Goal: Task Accomplishment & Management: Complete application form

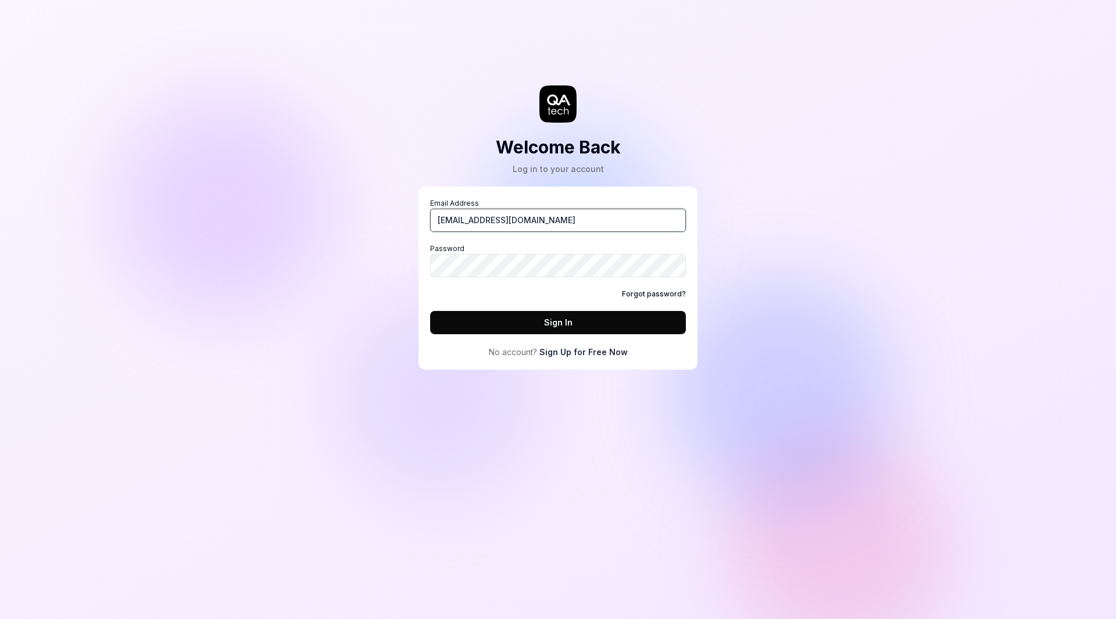
drag, startPoint x: 516, startPoint y: 216, endPoint x: 417, endPoint y: 211, distance: 98.9
click at [418, 212] on div "Welcome Back Log in to your account Email Address [EMAIL_ADDRESS][DOMAIN_NAME] …" at bounding box center [558, 196] width 349 height 346
type input "[EMAIL_ADDRESS][PERSON_NAME][DOMAIN_NAME]"
click at [567, 326] on button "Sign In" at bounding box center [558, 322] width 256 height 23
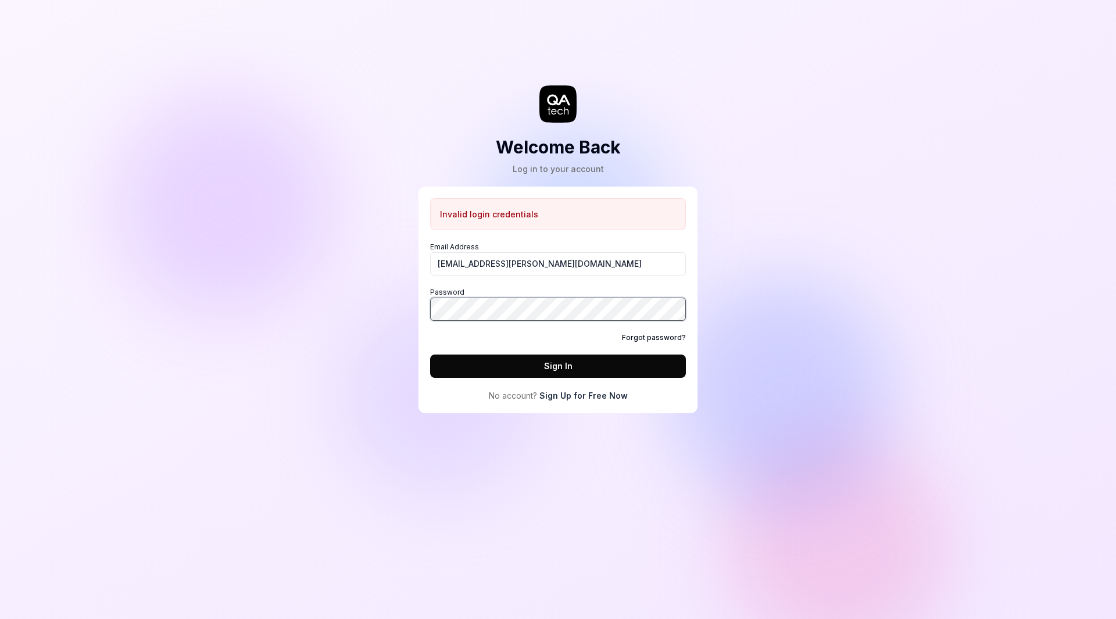
click at [358, 280] on div "Welcome Back Log in to your account Invalid login credentials Email Address [EM…" at bounding box center [558, 309] width 1116 height 619
click at [430, 355] on button "Sign In" at bounding box center [558, 366] width 256 height 23
click at [647, 334] on link "Forgot password?" at bounding box center [654, 338] width 64 height 10
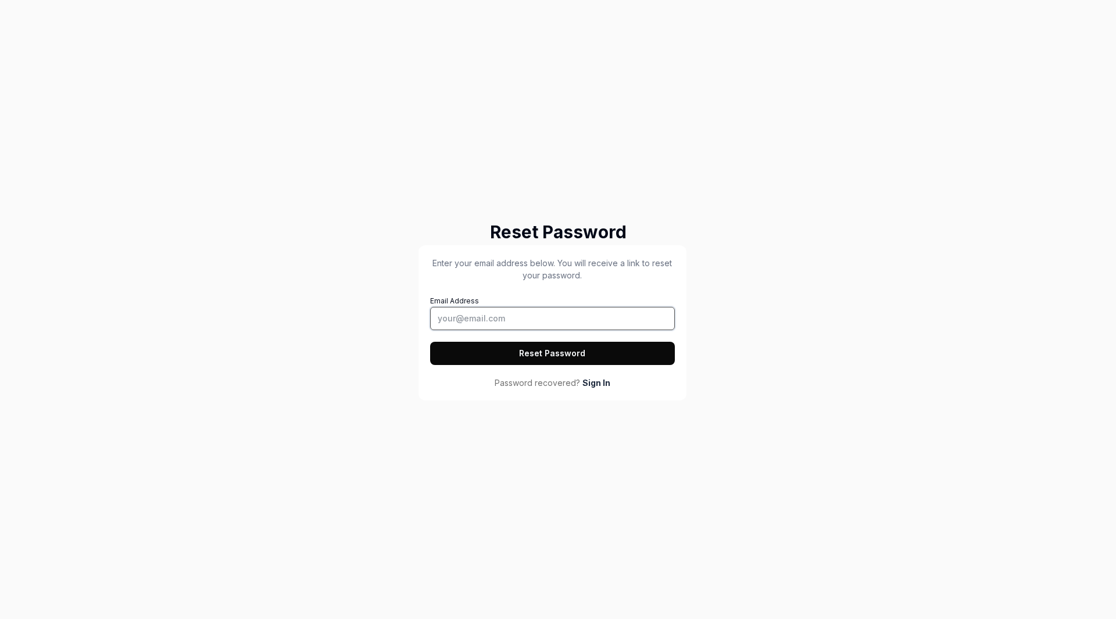
click at [538, 317] on input "Email Address" at bounding box center [552, 318] width 245 height 23
type input "[EMAIL_ADDRESS][PERSON_NAME][DOMAIN_NAME]"
click at [564, 353] on button "Reset Password" at bounding box center [552, 353] width 245 height 23
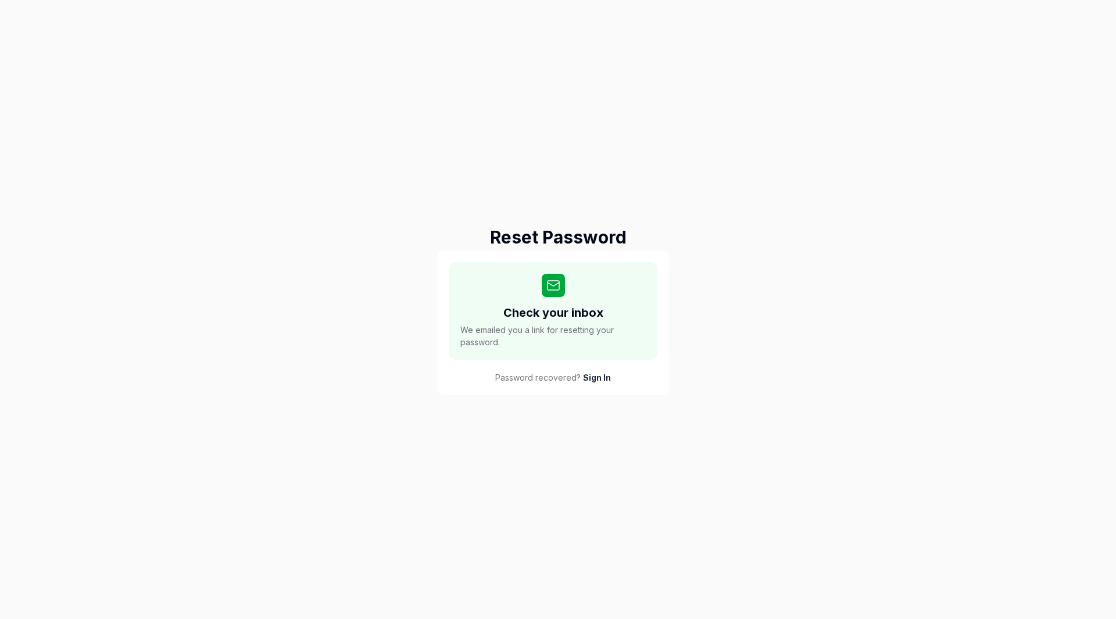
click at [591, 376] on link "Sign In" at bounding box center [597, 377] width 28 height 12
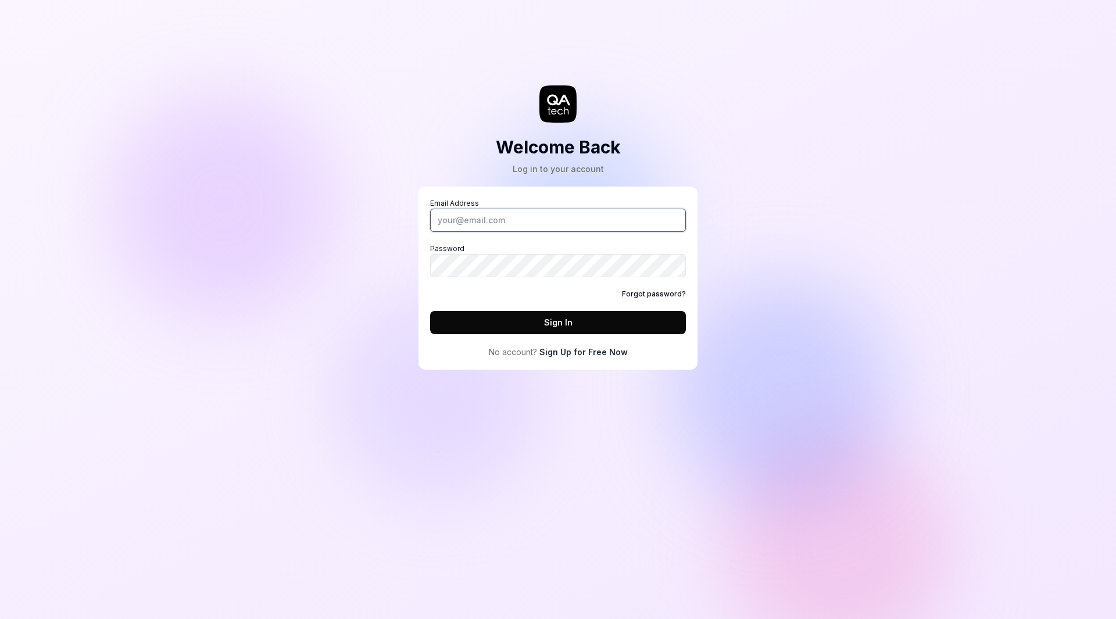
type input "[EMAIL_ADDRESS][DOMAIN_NAME]"
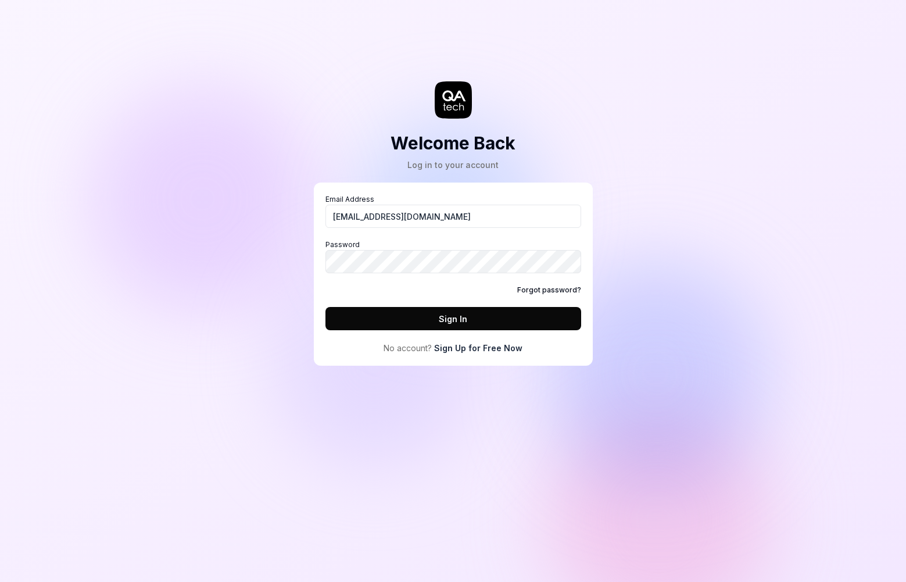
click at [752, 211] on div "Welcome Back Log in to your account Email Address [EMAIL_ADDRESS][DOMAIN_NAME] …" at bounding box center [453, 291] width 906 height 582
click at [467, 349] on link "Sign Up for Free Now" at bounding box center [478, 348] width 88 height 12
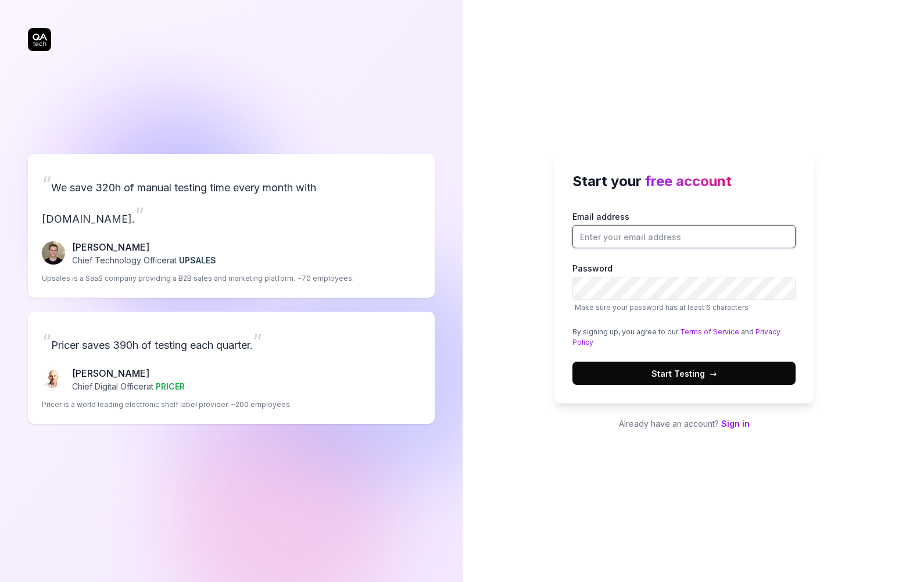
click at [649, 241] on input "Email address" at bounding box center [684, 236] width 223 height 23
type input "[EMAIL_ADDRESS][PERSON_NAME][DOMAIN_NAME]"
click at [861, 269] on div "Start your free account Email address [EMAIL_ADDRESS][PERSON_NAME][DOMAIN_NAME]…" at bounding box center [685, 291] width 444 height 582
click at [710, 373] on span "→" at bounding box center [713, 373] width 7 height 12
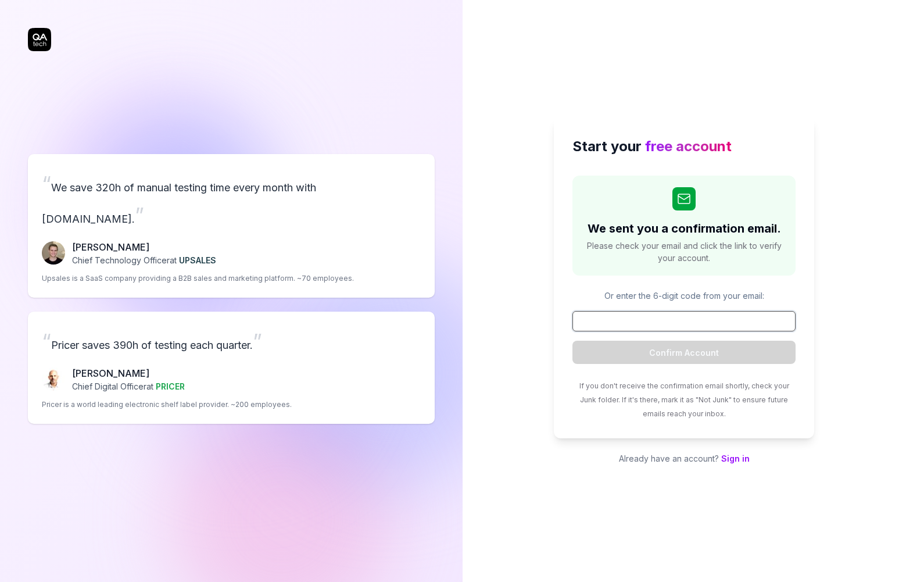
click at [609, 325] on input at bounding box center [684, 321] width 223 height 20
paste input "729230"
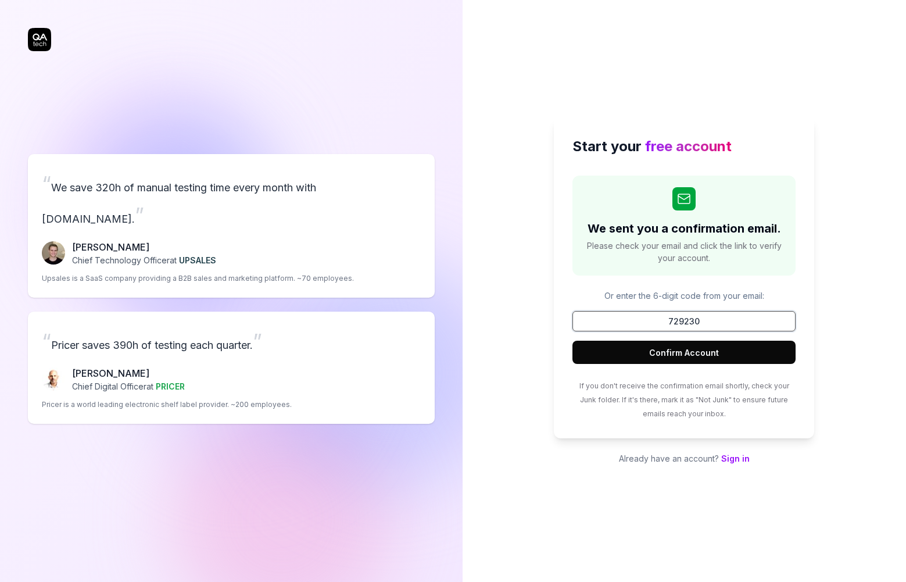
type input "729230"
click at [625, 356] on button "Confirm Account" at bounding box center [684, 352] width 223 height 23
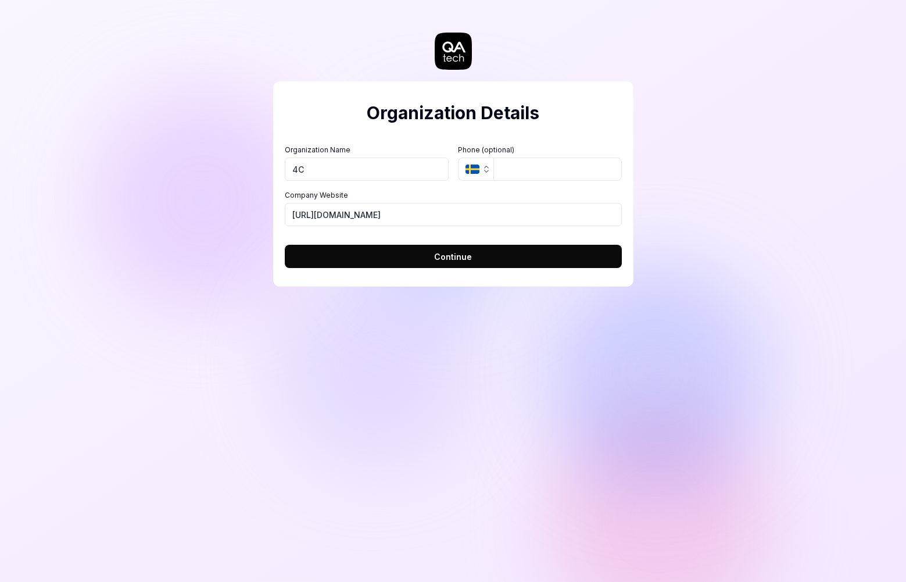
type input "4C"
click at [711, 262] on div "Organization Details Organization Name 4C Organization Logo (Square minimum 256…" at bounding box center [453, 291] width 906 height 582
click at [431, 257] on button "Continue" at bounding box center [453, 256] width 337 height 23
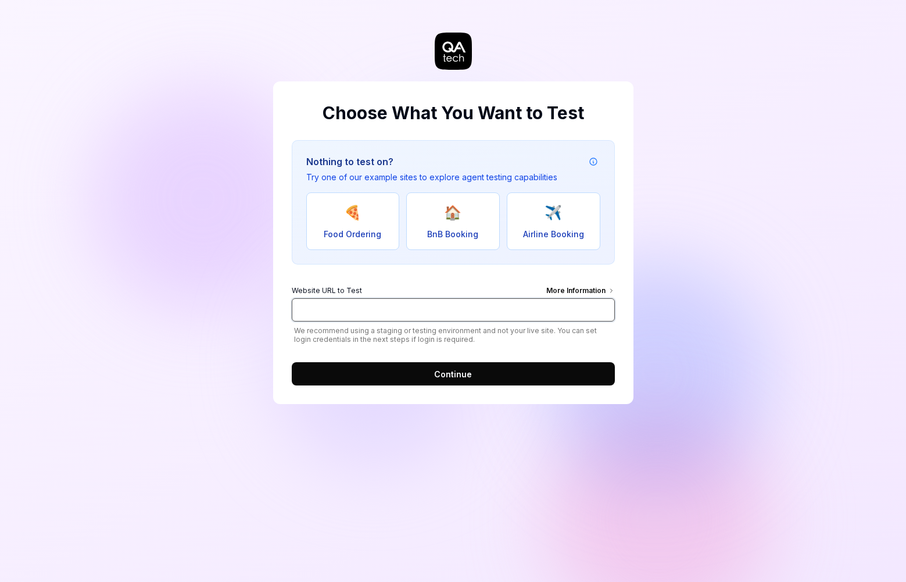
click at [409, 308] on input "Website URL to Test More Information" at bounding box center [453, 309] width 323 height 23
click at [682, 287] on div "Choose What You Want to Test Nothing to test on? Try one of our example sites t…" at bounding box center [453, 291] width 906 height 582
click at [605, 289] on div "More Information" at bounding box center [580, 291] width 69 height 13
click at [605, 298] on input "Website URL to Test More Information" at bounding box center [453, 309] width 323 height 23
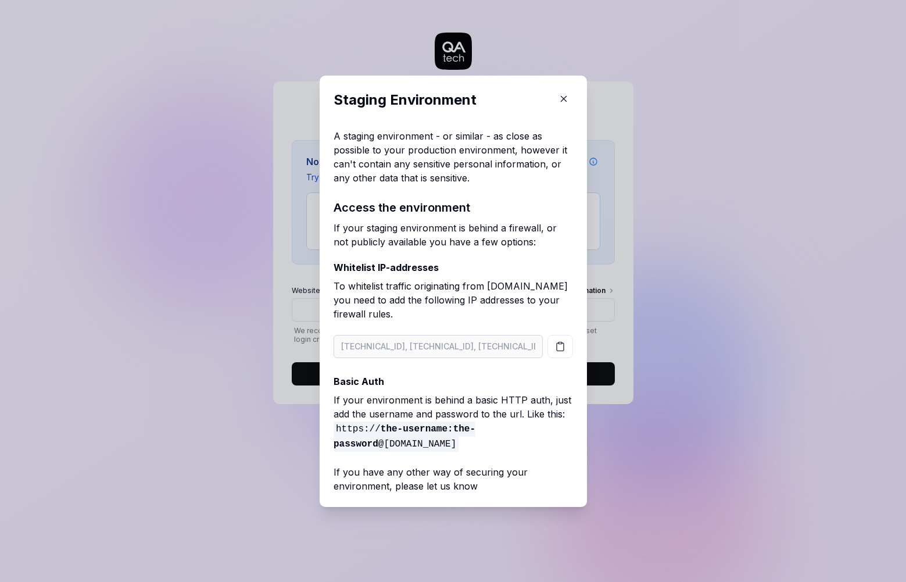
click at [559, 95] on icon "button" at bounding box center [564, 99] width 10 height 10
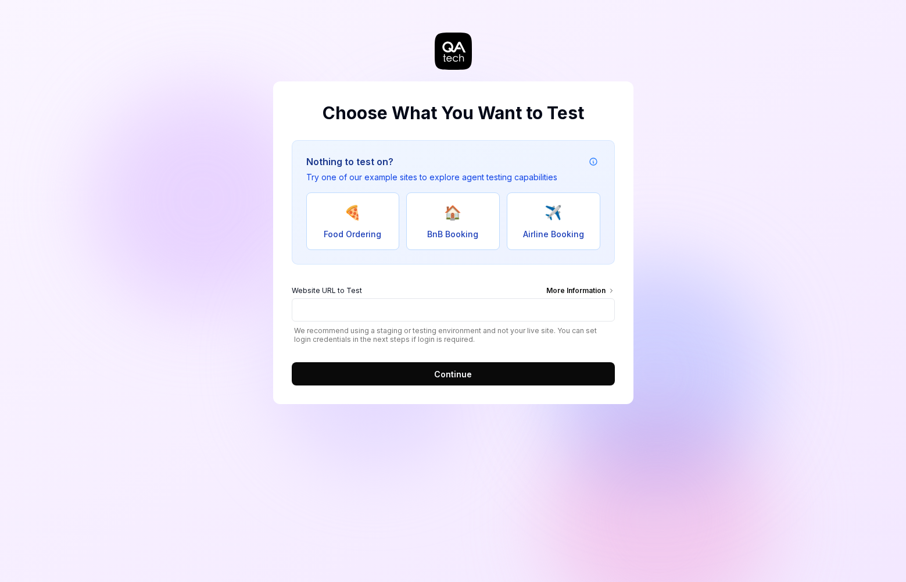
click at [557, 289] on div "More Information" at bounding box center [580, 291] width 69 height 13
click at [557, 298] on input "Website URL to Test More Information" at bounding box center [453, 309] width 323 height 23
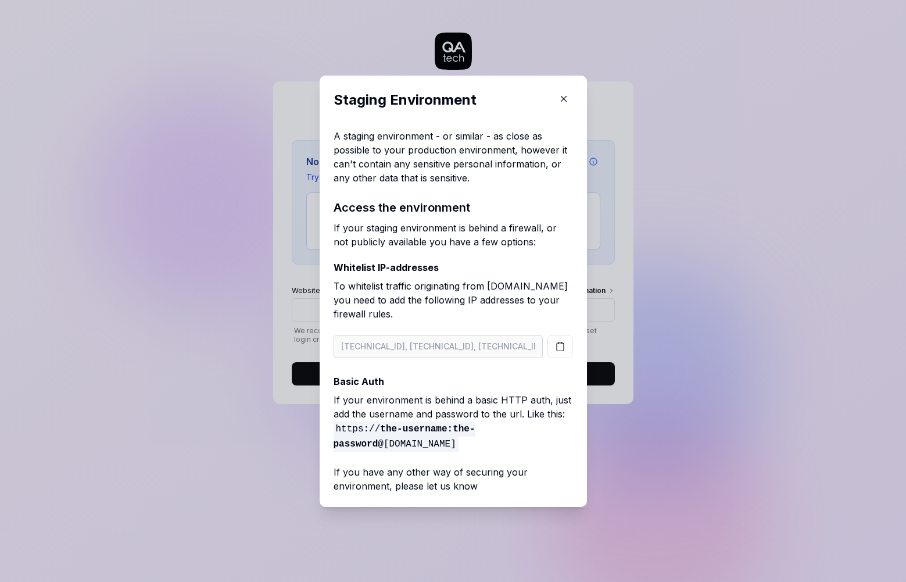
click at [559, 102] on icon "button" at bounding box center [564, 99] width 10 height 10
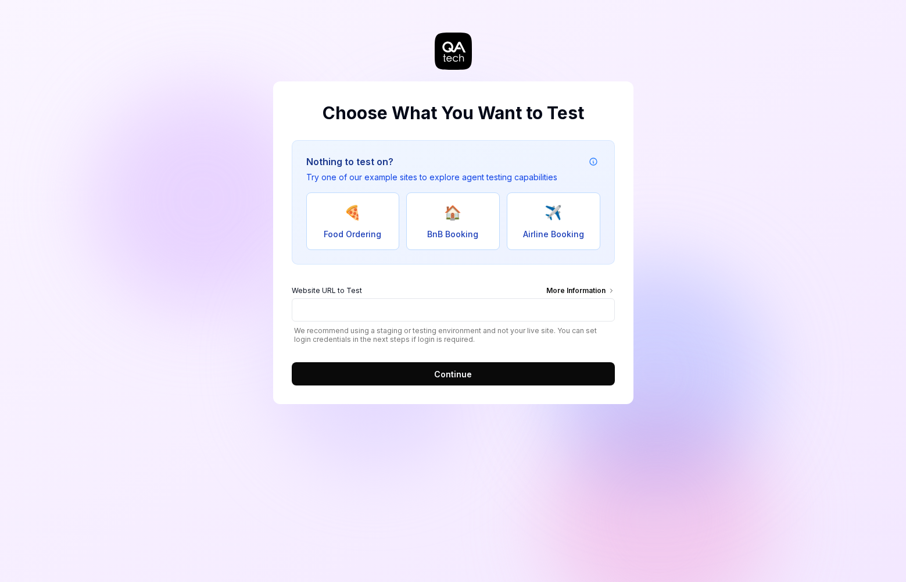
click at [645, 170] on div "Choose What You Want to Test Nothing to test on? Try one of our example sites t…" at bounding box center [453, 291] width 906 height 582
click at [687, 253] on div "Choose What You Want to Test Nothing to test on? Try one of our example sites t…" at bounding box center [453, 291] width 906 height 582
click at [402, 313] on input "Website URL to Test More Information" at bounding box center [453, 309] width 323 height 23
type input "[DOMAIN_NAME]"
click at [426, 367] on button "Continue" at bounding box center [453, 373] width 323 height 23
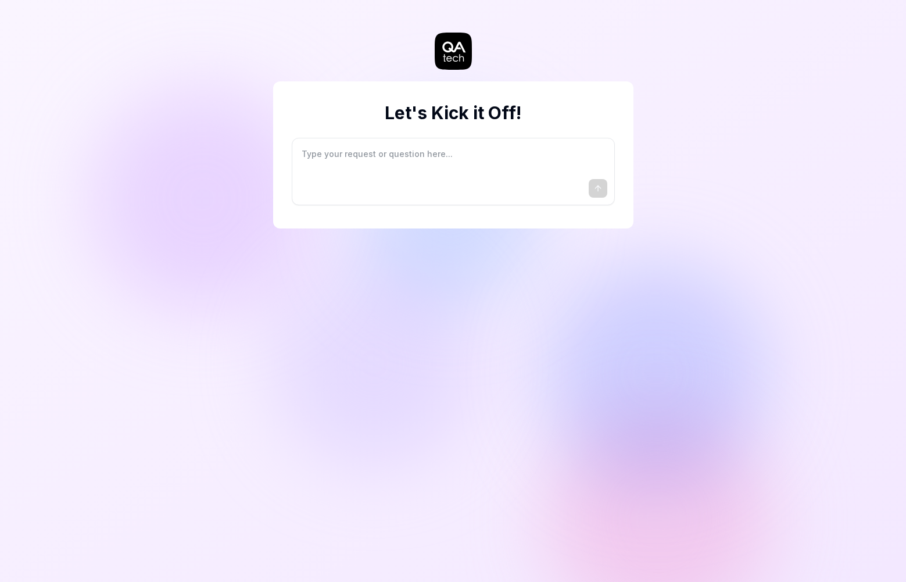
type textarea "*"
type textarea "I"
type textarea "*"
type textarea "I"
type textarea "*"
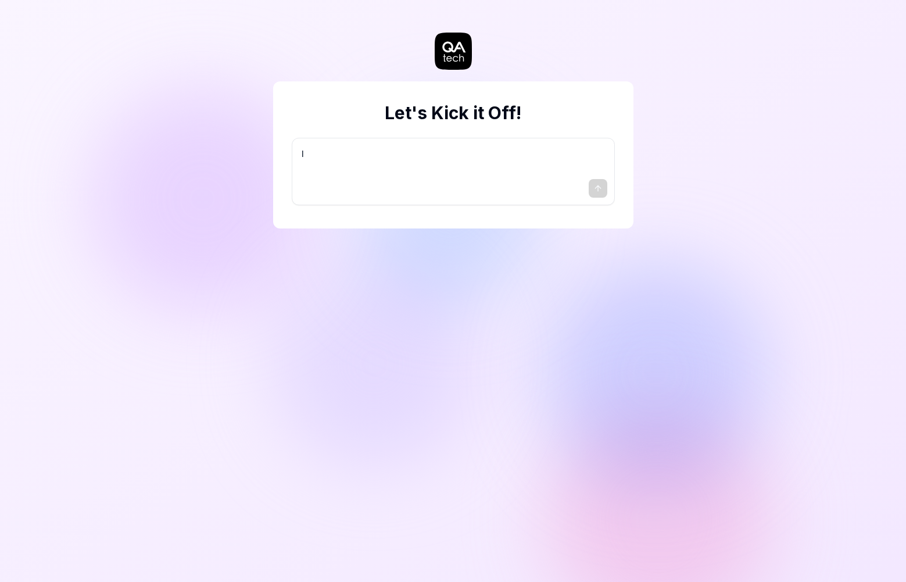
type textarea "I w"
type textarea "*"
type textarea "I wa"
type textarea "*"
type textarea "I wan"
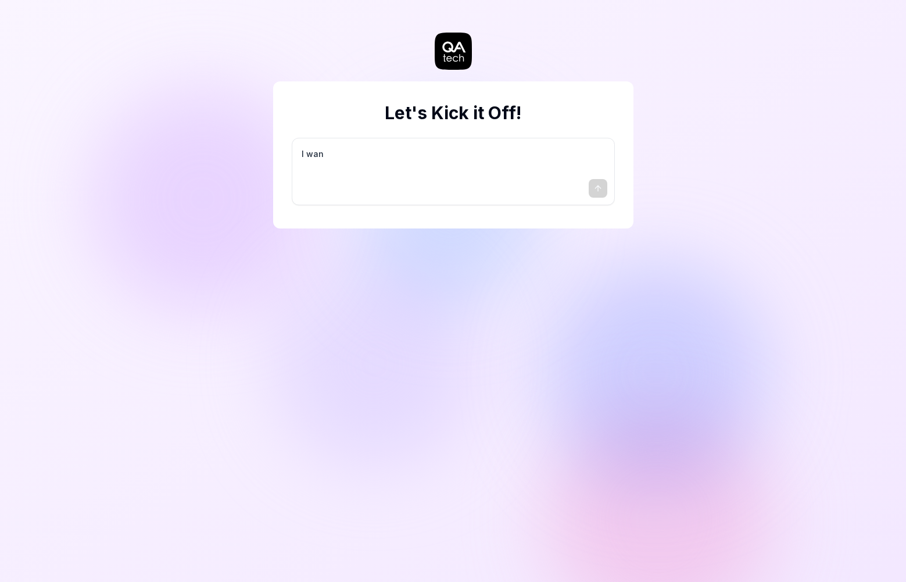
type textarea "*"
type textarea "I want"
type textarea "*"
type textarea "I want"
type textarea "*"
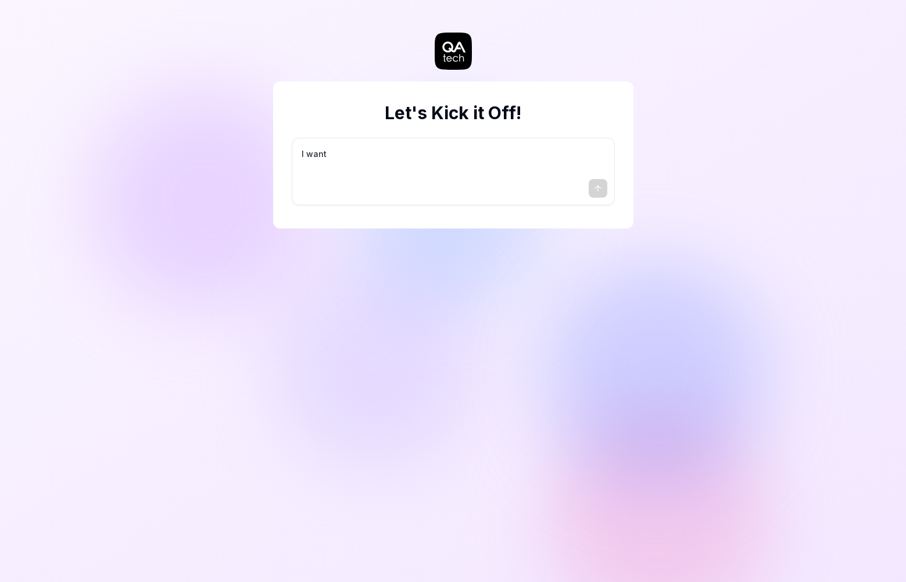
type textarea "I want a"
type textarea "*"
type textarea "I want a"
type textarea "*"
type textarea "I want a g"
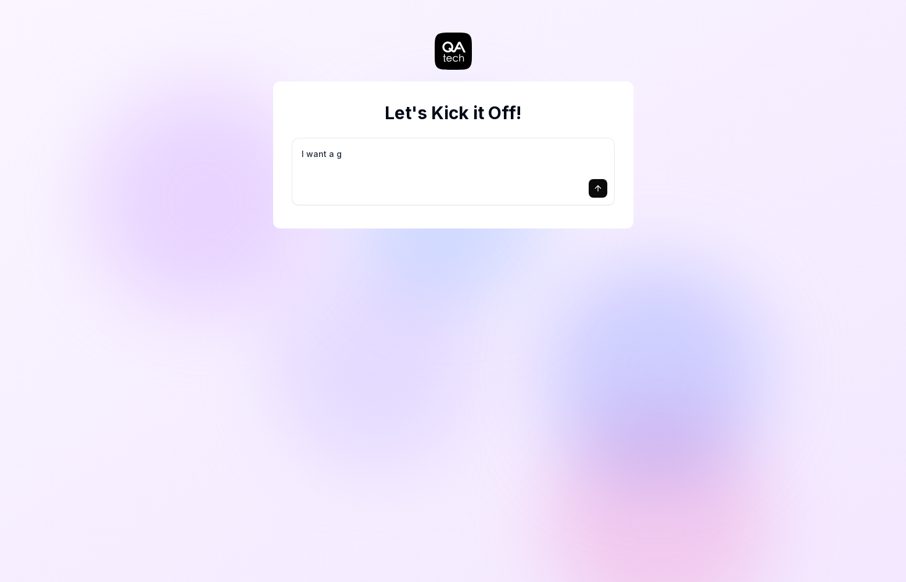
type textarea "*"
type textarea "I want a go"
type textarea "*"
type textarea "I want a goo"
type textarea "*"
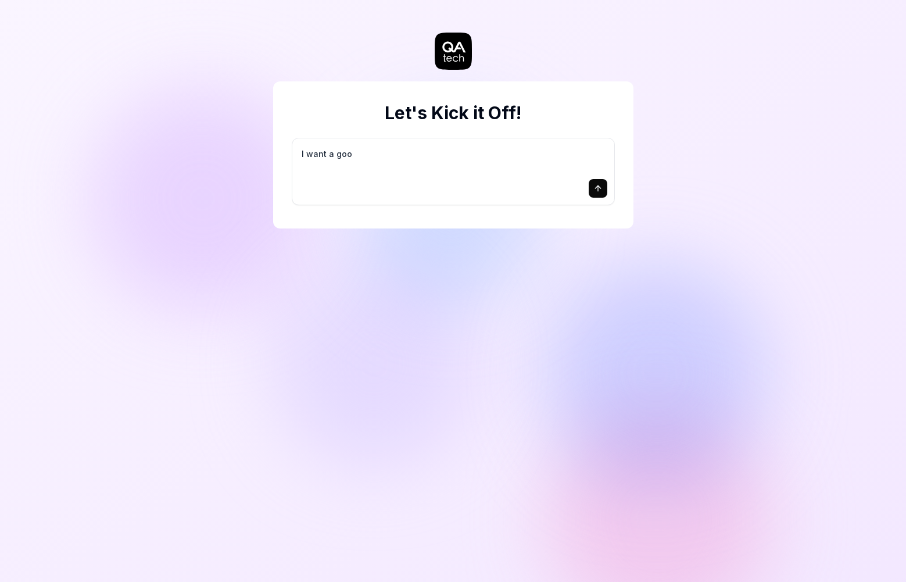
type textarea "I want a good"
type textarea "*"
type textarea "I want a good"
type textarea "*"
type textarea "I want a good t"
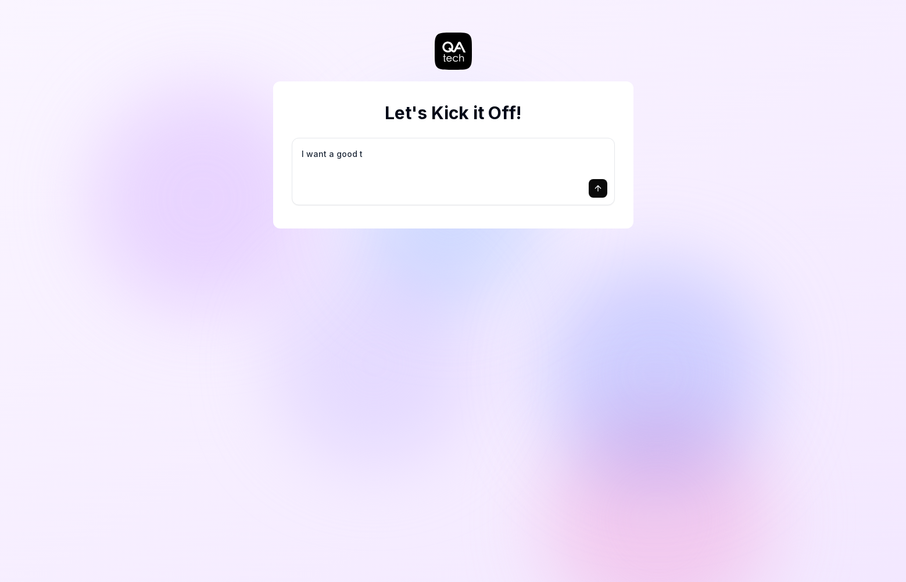
type textarea "*"
type textarea "I want a good te"
type textarea "*"
type textarea "I want a good tes"
type textarea "*"
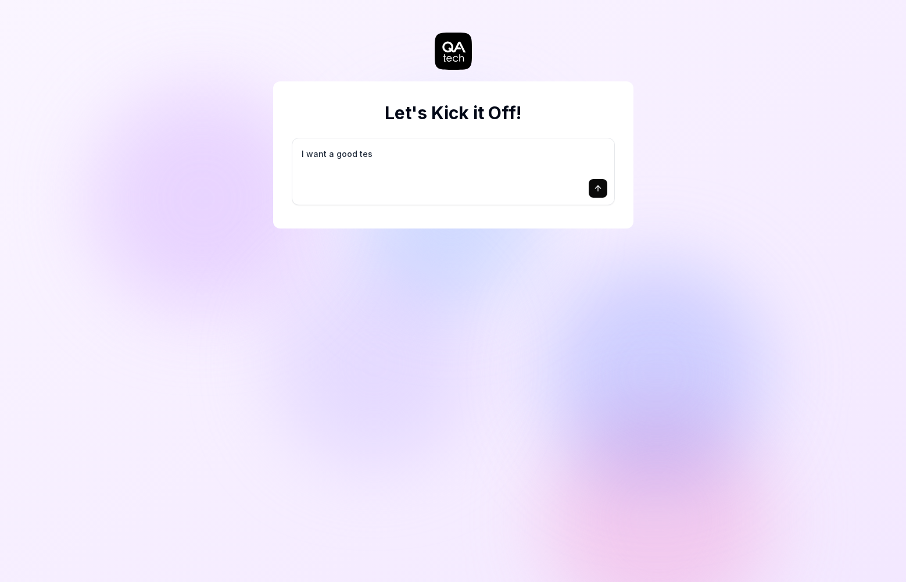
type textarea "I want a good test"
type textarea "*"
type textarea "I want a good test"
type textarea "*"
type textarea "I want a good test s"
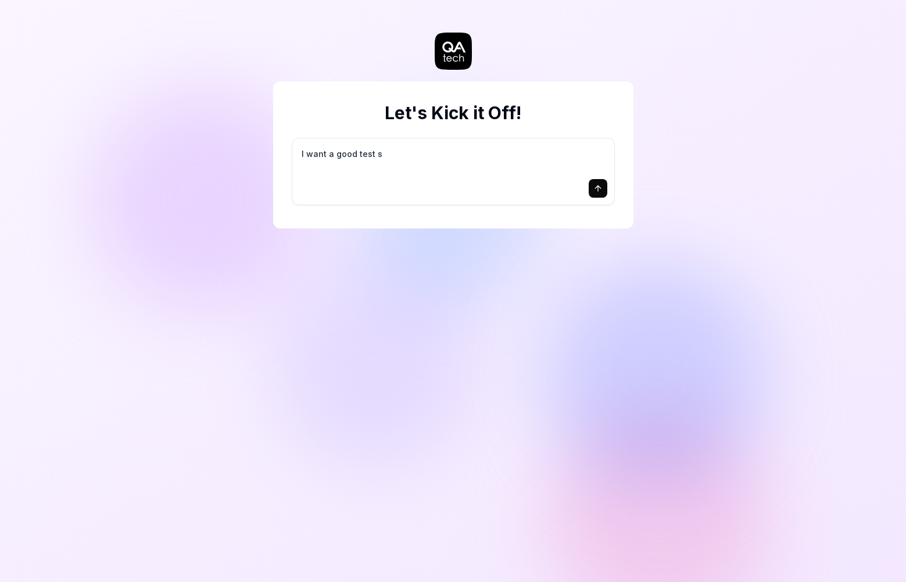
type textarea "*"
type textarea "I want a good test se"
type textarea "*"
type textarea "I want a good test set"
type textarea "*"
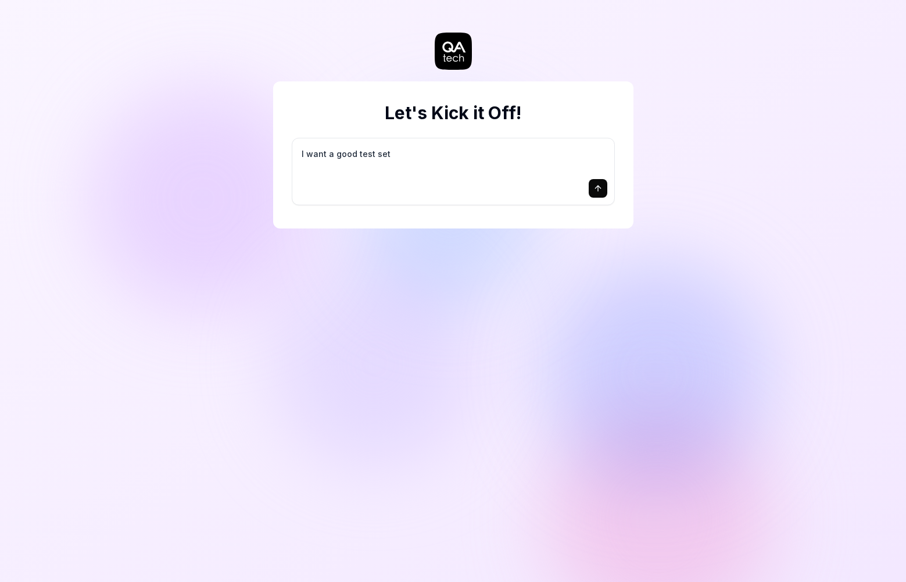
type textarea "I want a good test setu"
type textarea "*"
type textarea "I want a good test setup"
type textarea "*"
type textarea "I want a good test setup"
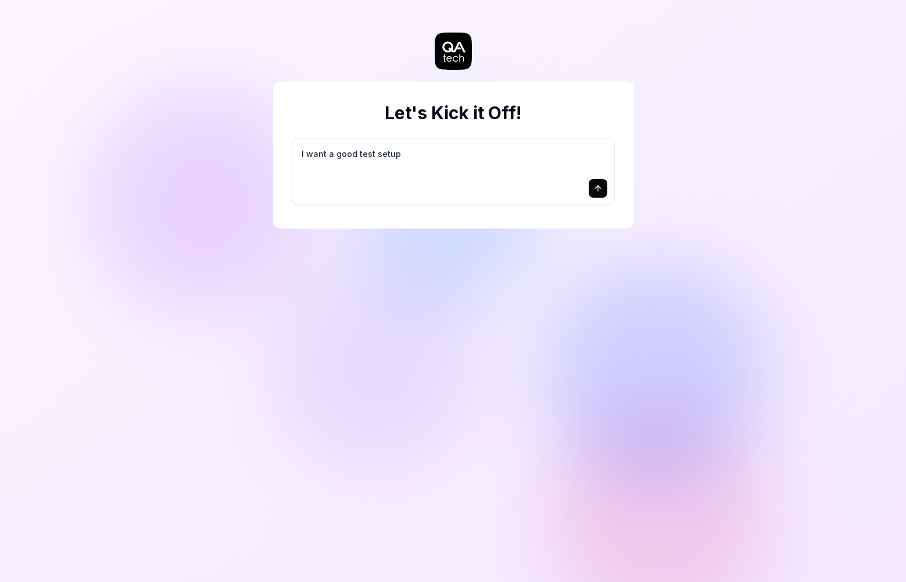
type textarea "*"
type textarea "I want a good test setup f"
type textarea "*"
type textarea "I want a good test setup fo"
type textarea "*"
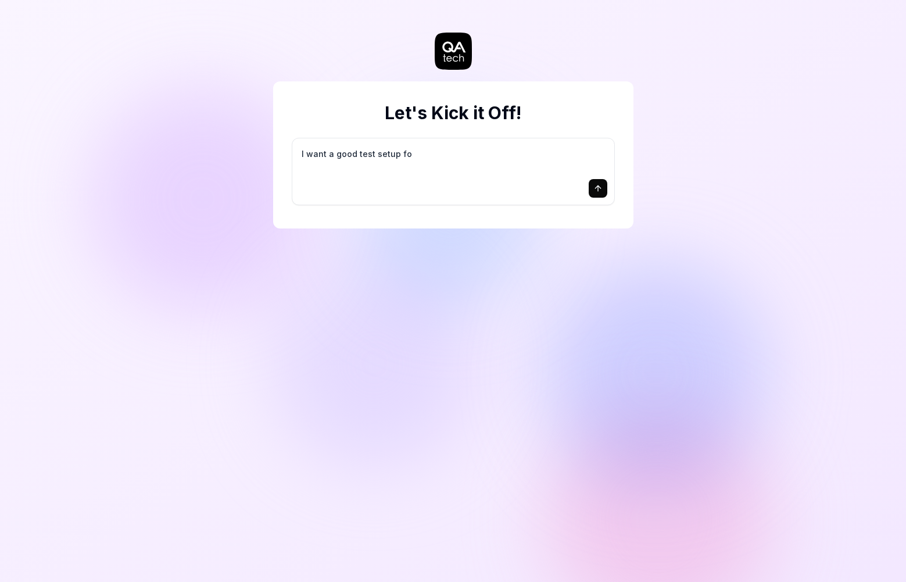
type textarea "I want a good test setup for"
type textarea "*"
type textarea "I want a good test setup for"
type textarea "*"
type textarea "I want a good test setup for m"
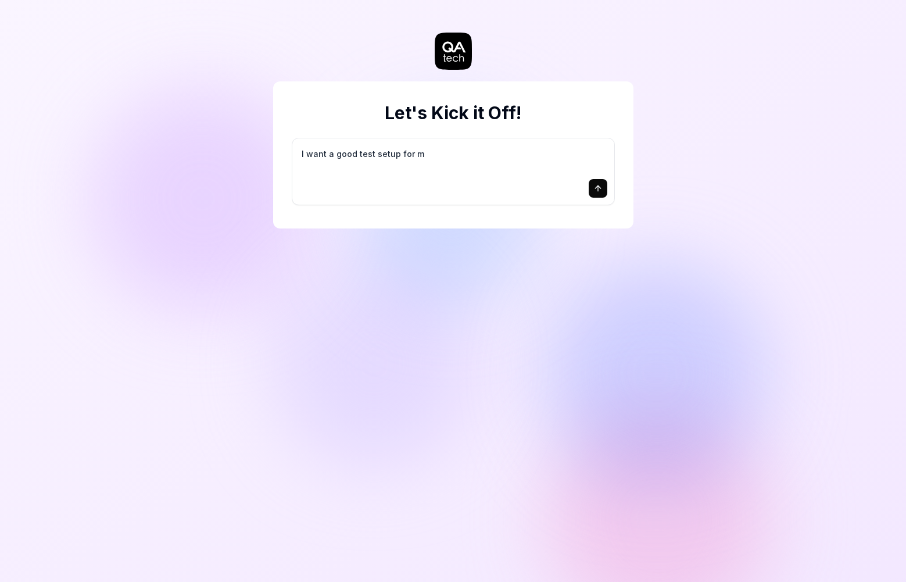
type textarea "*"
type textarea "I want a good test setup for my"
type textarea "*"
type textarea "I want a good test setup for my"
type textarea "*"
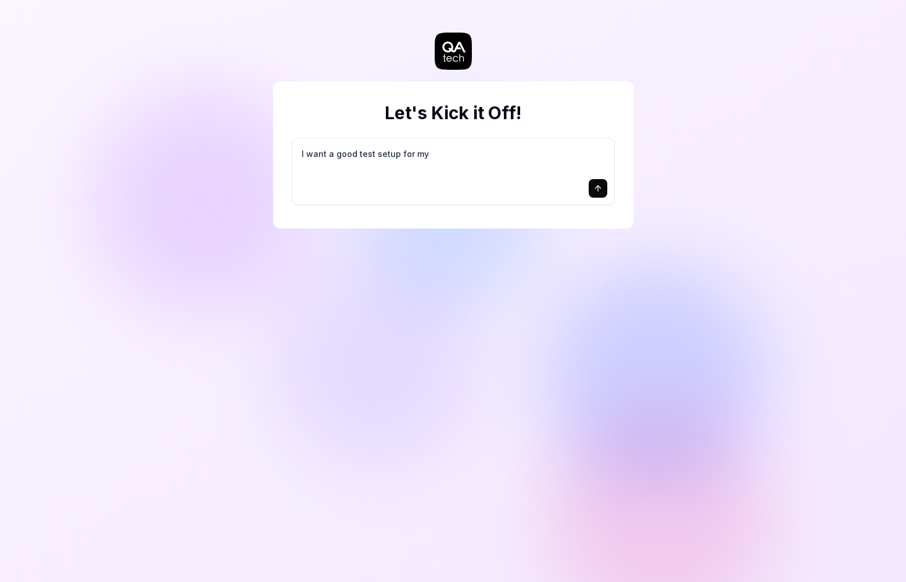
type textarea "I want a good test setup for my s"
type textarea "*"
type textarea "I want a good test setup for my si"
type textarea "*"
type textarea "I want a good test setup for my sit"
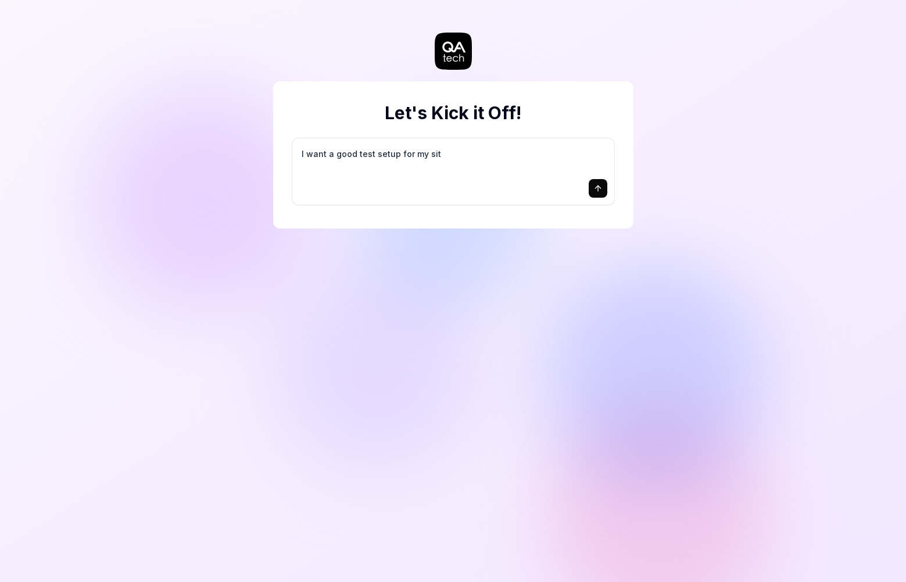
type textarea "*"
type textarea "I want a good test setup for my site"
type textarea "*"
type textarea "I want a good test setup for my site"
type textarea "*"
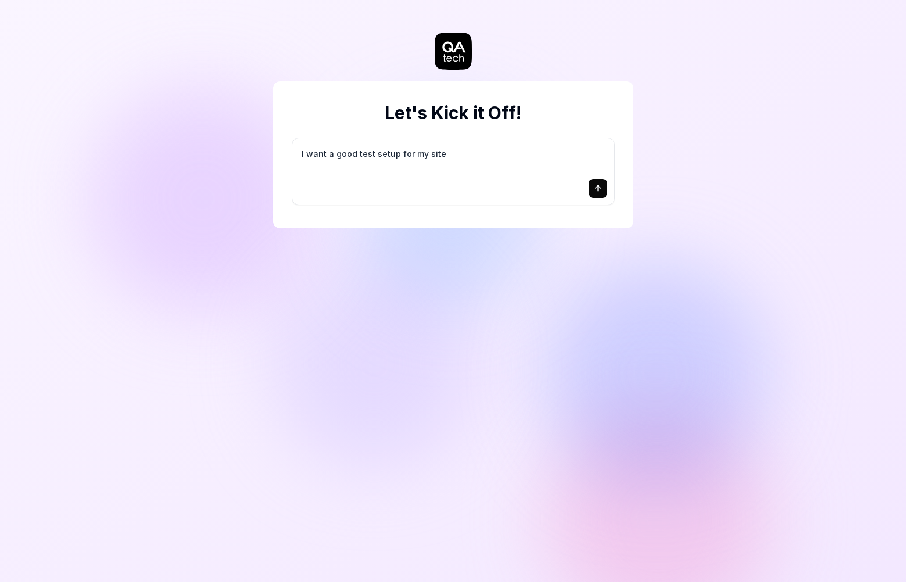
type textarea "I want a good test setup for my site -"
type textarea "*"
type textarea "I want a good test setup for my site -"
type textarea "*"
type textarea "I want a good test setup for my site - h"
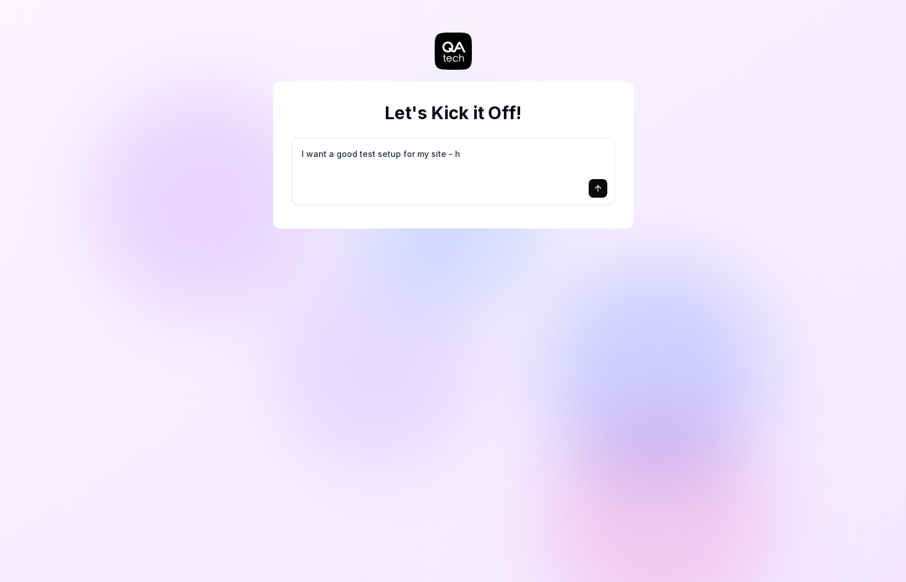
type textarea "*"
type textarea "I want a good test setup for my site - he"
type textarea "*"
type textarea "I want a good test setup for my site - hel"
type textarea "*"
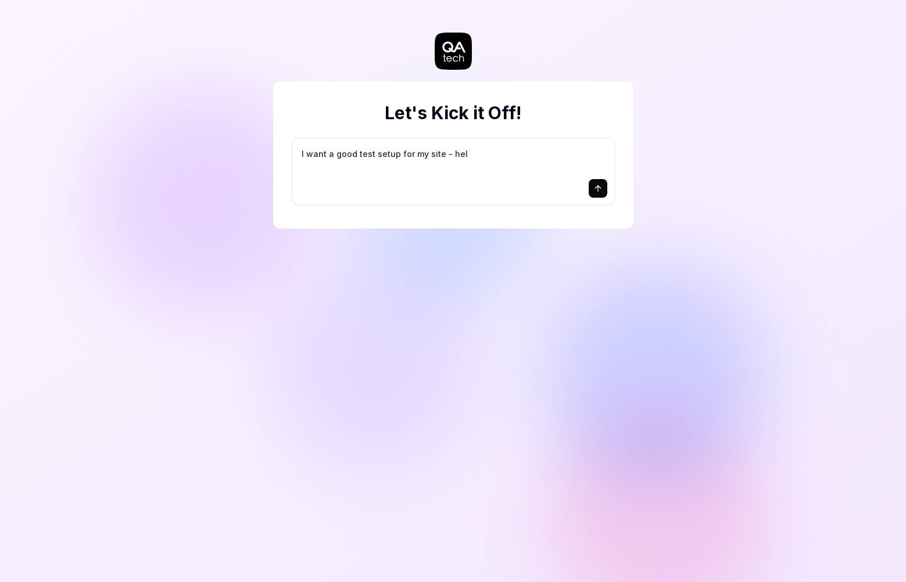
type textarea "I want a good test setup for my site - help"
type textarea "*"
type textarea "I want a good test setup for my site - help"
type textarea "*"
type textarea "I want a good test setup for my site - help m"
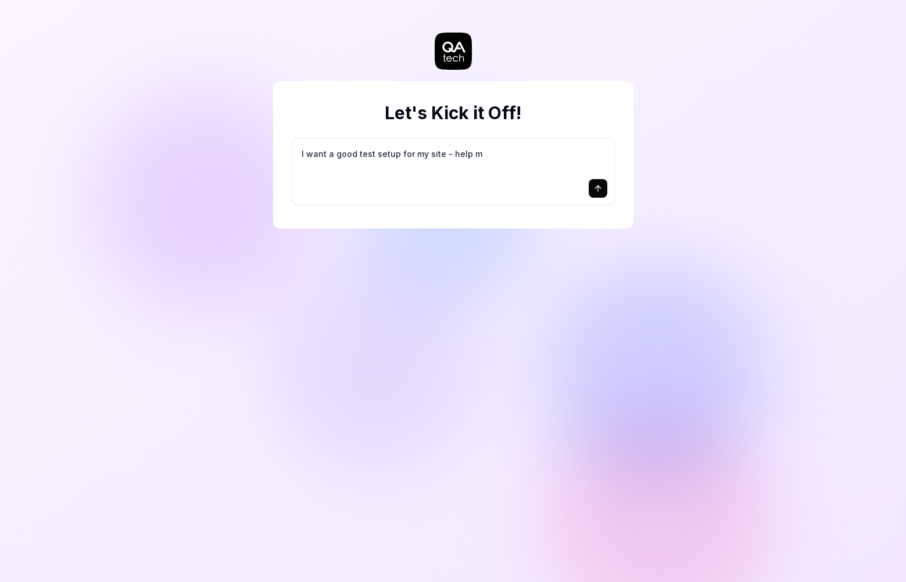
type textarea "*"
type textarea "I want a good test setup for my site - help me"
type textarea "*"
type textarea "I want a good test setup for my site - help me"
type textarea "*"
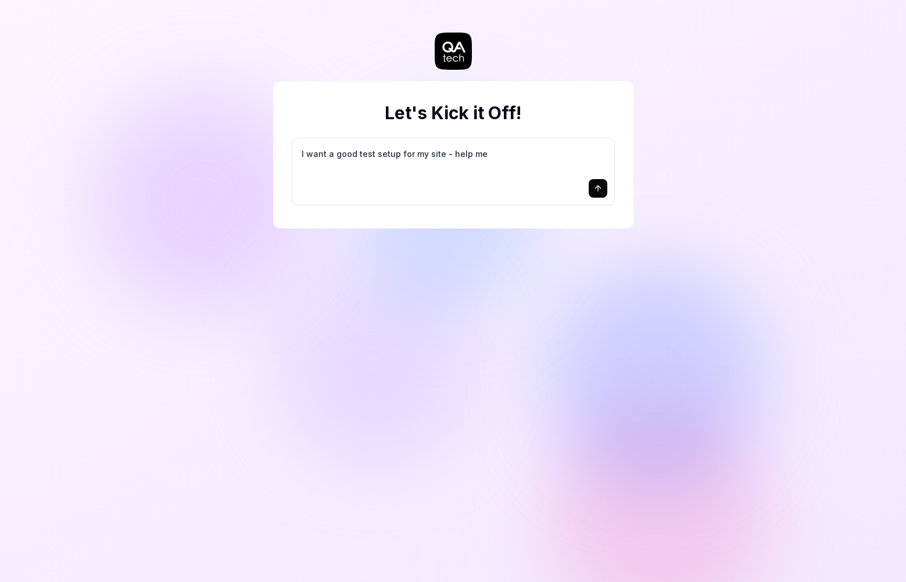
type textarea "I want a good test setup for my site - help me c"
type textarea "*"
type textarea "I want a good test setup for my site - help me cr"
type textarea "*"
type textarea "I want a good test setup for my site - help me cre"
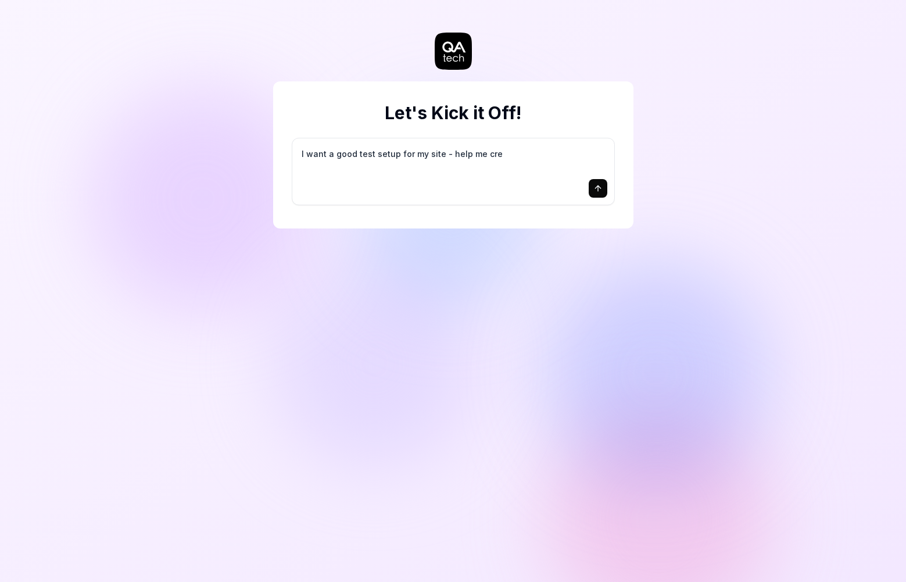
type textarea "*"
type textarea "I want a good test setup for my site - help me crea"
type textarea "*"
type textarea "I want a good test setup for my site - help me creat"
type textarea "*"
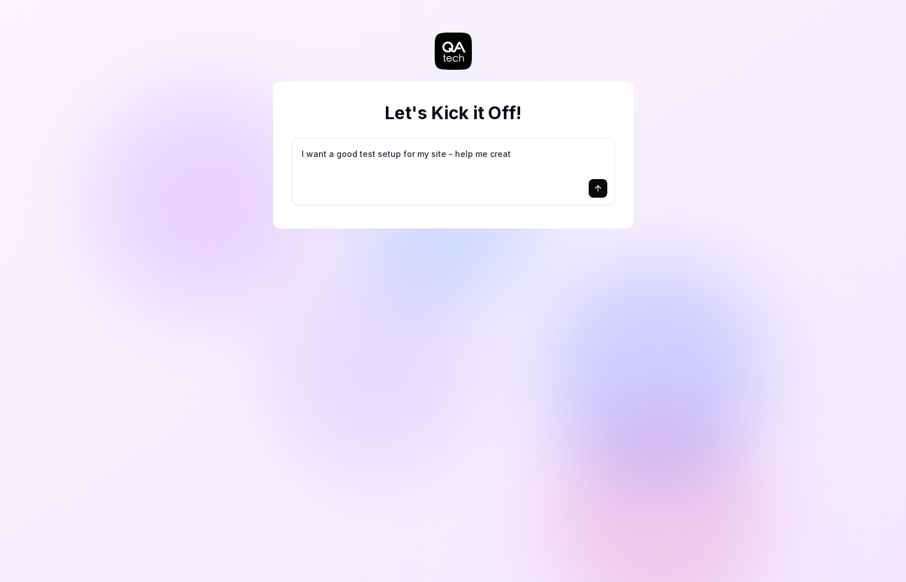
type textarea "I want a good test setup for my site - help me create"
type textarea "*"
type textarea "I want a good test setup for my site - help me create"
type textarea "*"
type textarea "I want a good test setup for my site - help me create t"
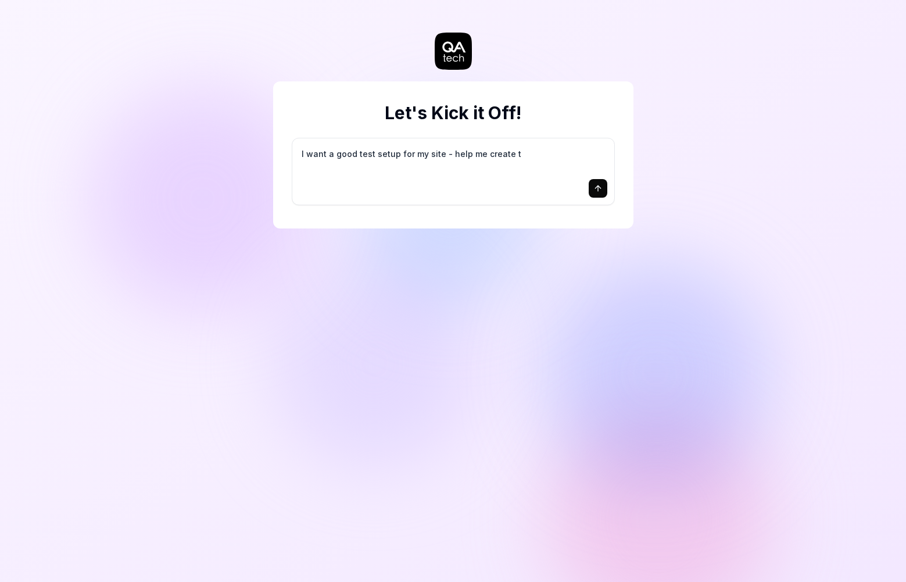
type textarea "*"
type textarea "I want a good test setup for my site - help me create th"
type textarea "*"
type textarea "I want a good test setup for my site - help me create the"
type textarea "*"
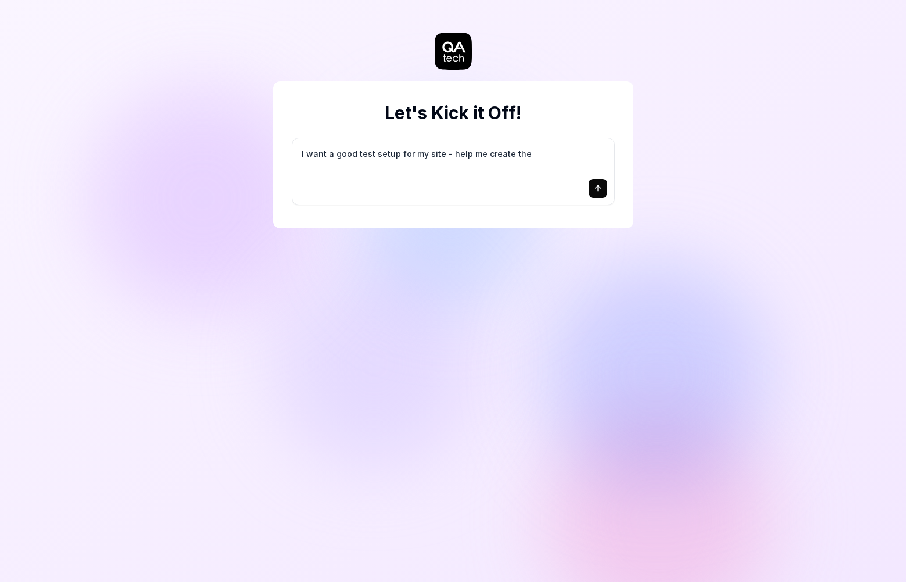
type textarea "I want a good test setup for my site - help me create the"
type textarea "*"
type textarea "I want a good test setup for my site - help me create the f"
type textarea "*"
type textarea "I want a good test setup for my site - help me create the fi"
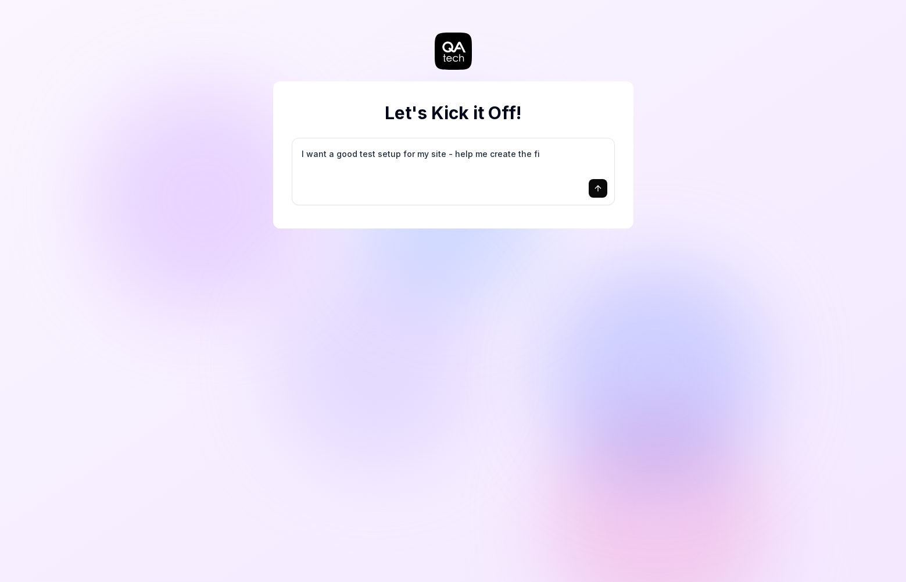
type textarea "*"
type textarea "I want a good test setup for my site - help me create the fir"
type textarea "*"
type textarea "I want a good test setup for my site - help me create the firs"
type textarea "*"
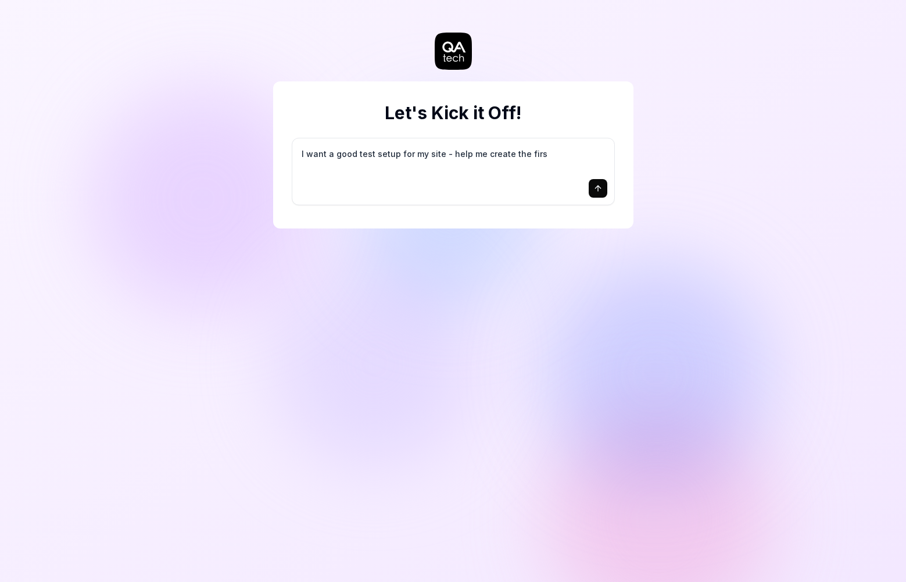
type textarea "I want a good test setup for my site - help me create the first"
type textarea "*"
type textarea "I want a good test setup for my site - help me create the first"
type textarea "*"
type textarea "I want a good test setup for my site - help me create the first 3"
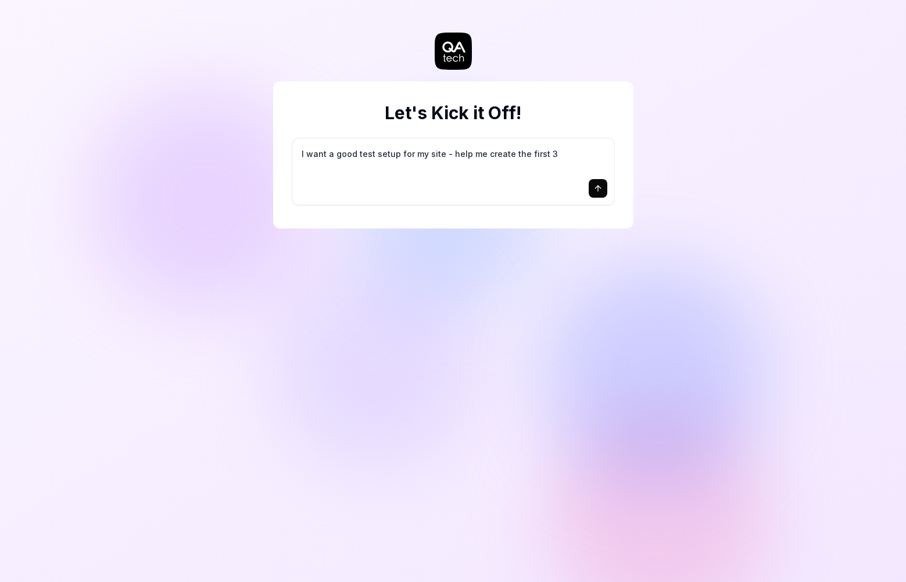
type textarea "*"
type textarea "I want a good test setup for my site - help me create the first 3-"
type textarea "*"
type textarea "I want a good test setup for my site - help me create the first 3-5"
type textarea "*"
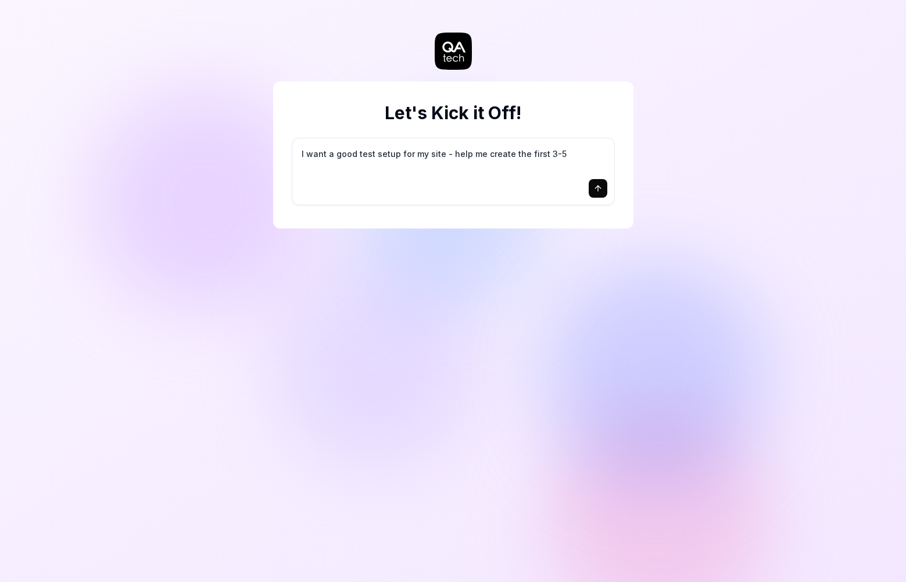
type textarea "I want a good test setup for my site - help me create the first 3-5"
type textarea "*"
type textarea "I want a good test setup for my site - help me create the first 3-5 t"
type textarea "*"
type textarea "I want a good test setup for my site - help me create the first 3-5 te"
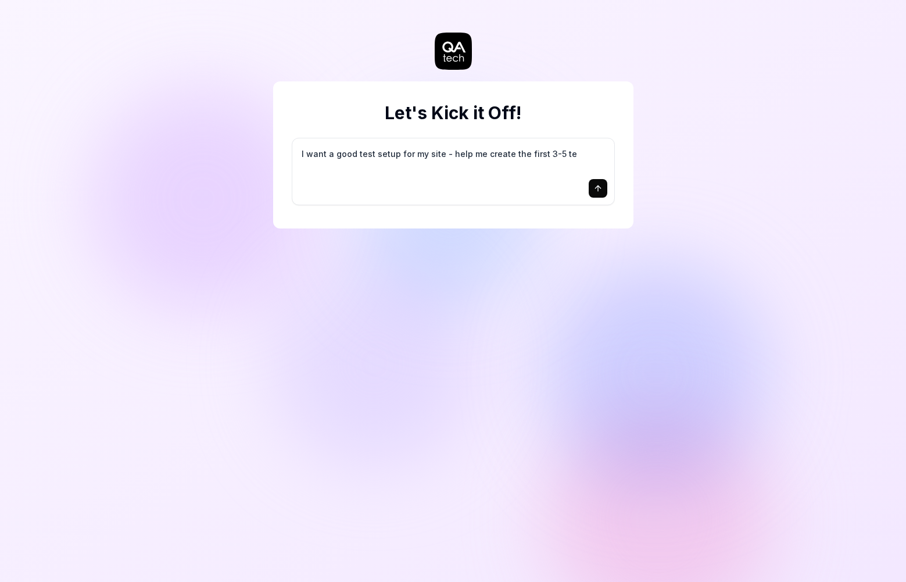
type textarea "*"
type textarea "I want a good test setup for my site - help me create the first 3-5 tes"
type textarea "*"
type textarea "I want a good test setup for my site - help me create the first 3-5 test"
type textarea "*"
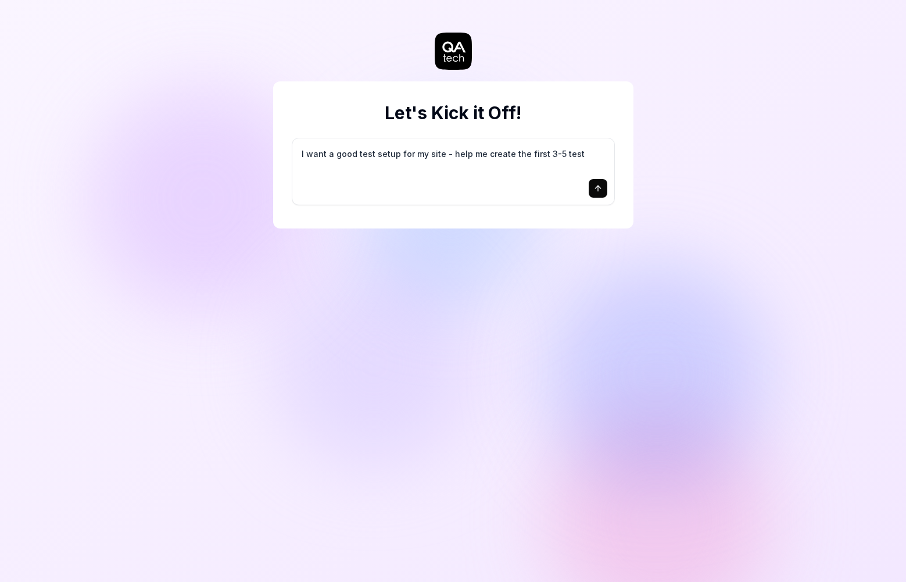
type textarea "I want a good test setup for my site - help me create the first 3-5 test"
type textarea "*"
type textarea "I want a good test setup for my site - help me create the first 3-5 test c"
type textarea "*"
type textarea "I want a good test setup for my site - help me create the first 3-5 test ca"
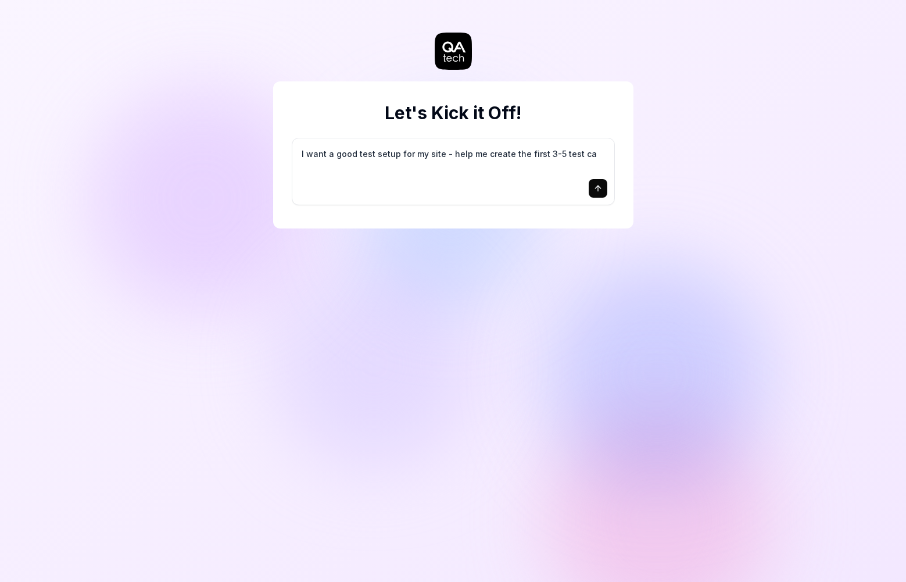
type textarea "*"
type textarea "I want a good test setup for my site - help me create the first 3-5 test cas"
type textarea "*"
type textarea "I want a good test setup for my site - help me create the first 3-5 test case"
type textarea "*"
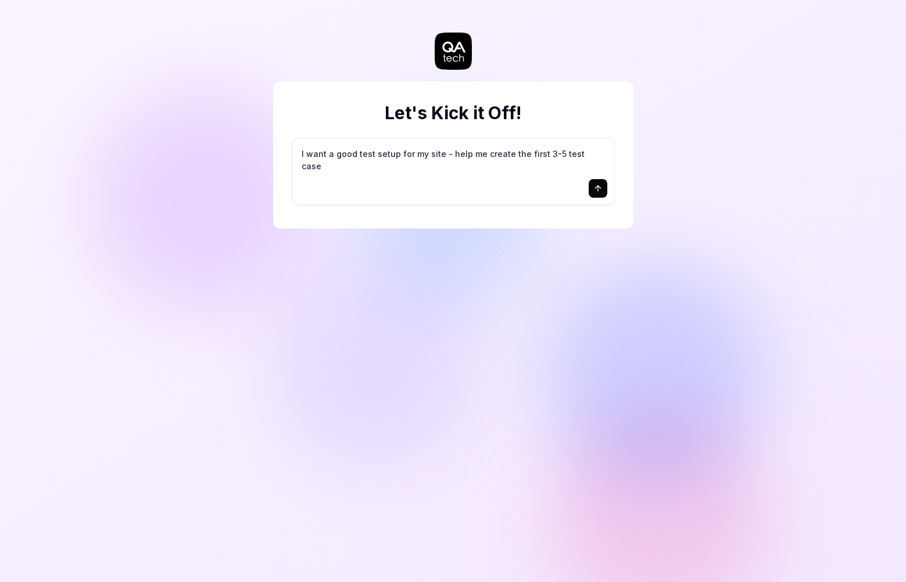
type textarea "I want a good test setup for my site - help me create the first 3-5 test cases"
click at [605, 188] on button "submit" at bounding box center [598, 188] width 19 height 19
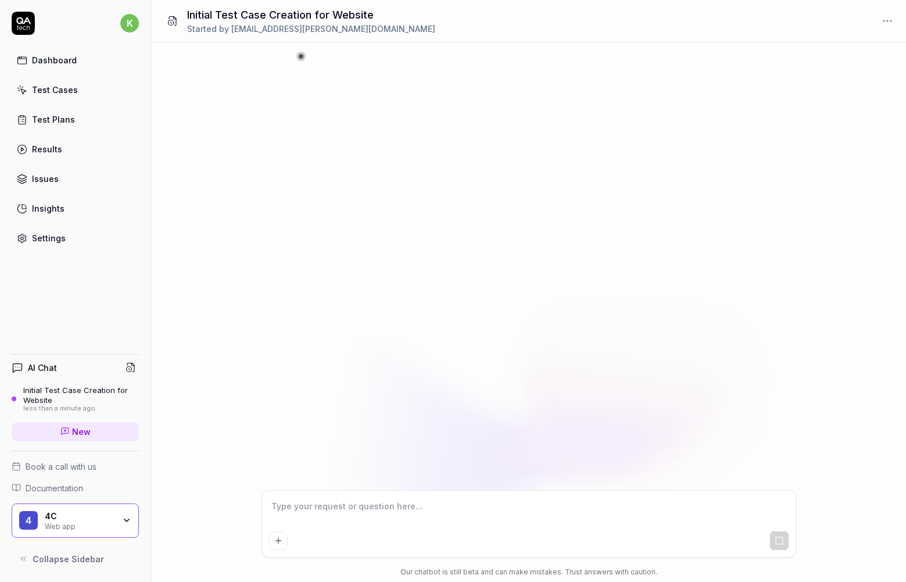
click at [106, 524] on div "Web app" at bounding box center [80, 525] width 70 height 9
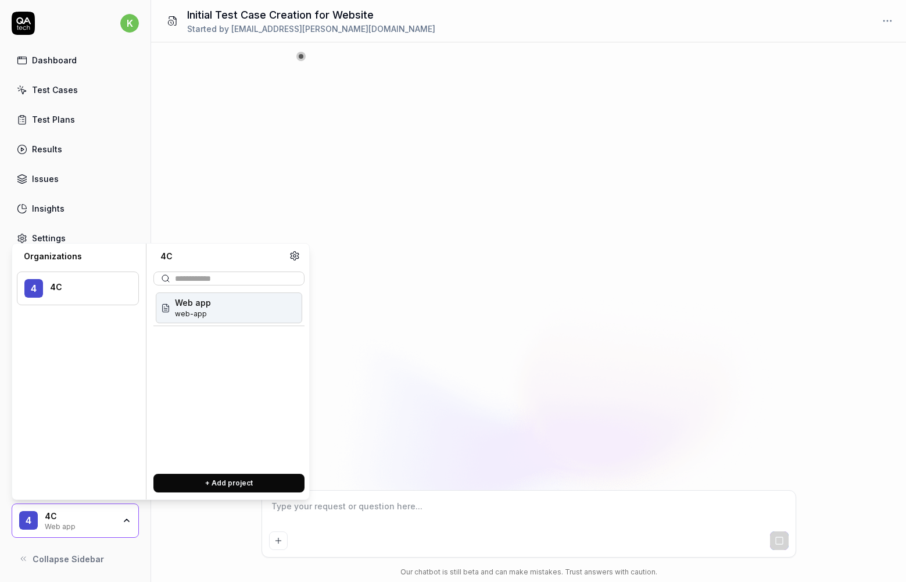
click at [177, 527] on div "Our chatbot is still beta and can make mistakes. Trust answers with caution." at bounding box center [528, 311] width 755 height 539
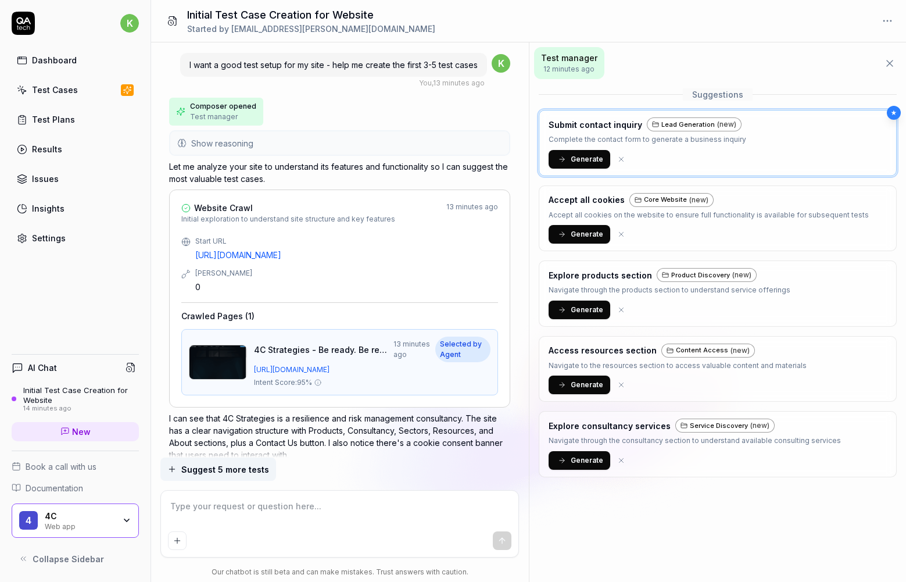
click at [113, 520] on div "4C" at bounding box center [80, 516] width 70 height 10
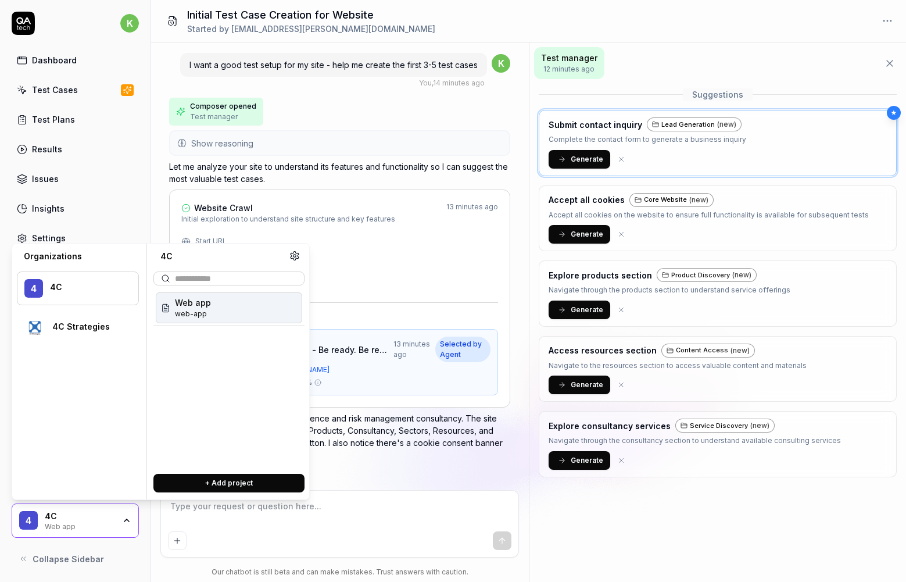
click at [104, 512] on div "4C" at bounding box center [80, 516] width 70 height 10
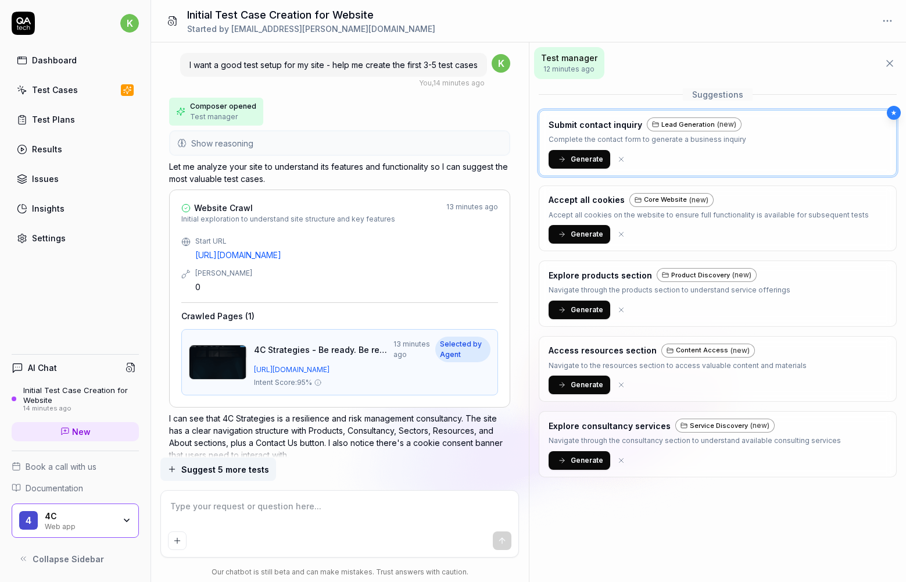
click at [104, 512] on div "4C" at bounding box center [80, 516] width 70 height 10
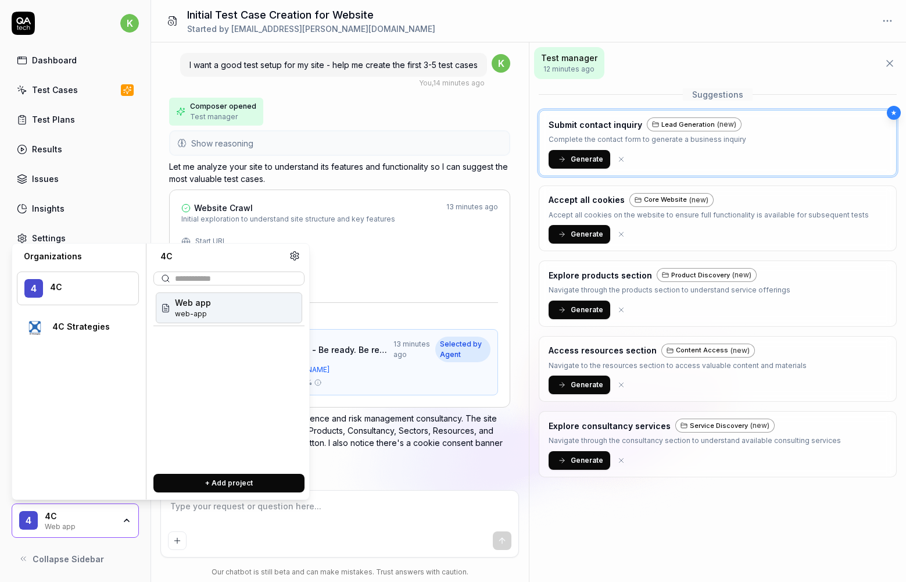
click at [80, 509] on div "4 4C Web app" at bounding box center [75, 520] width 127 height 35
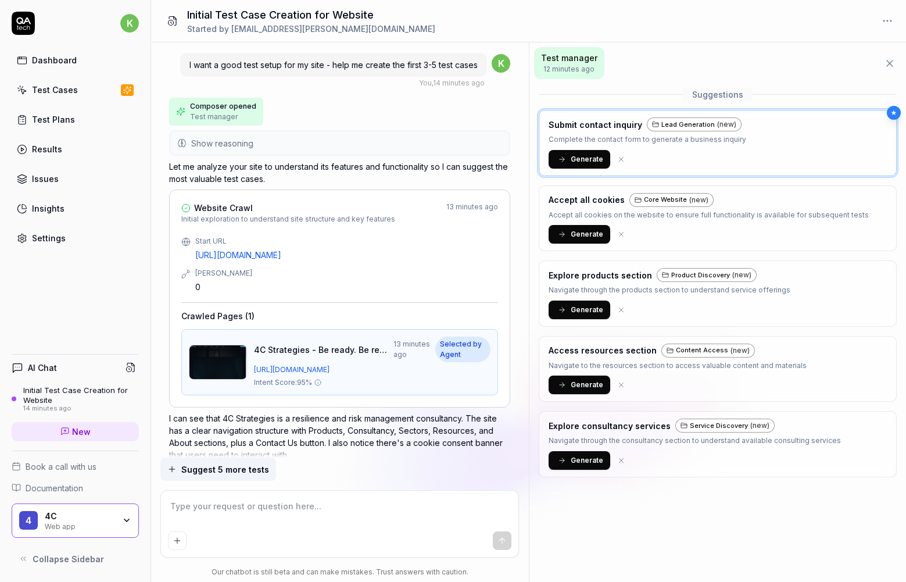
click at [90, 514] on div "4C" at bounding box center [80, 516] width 70 height 10
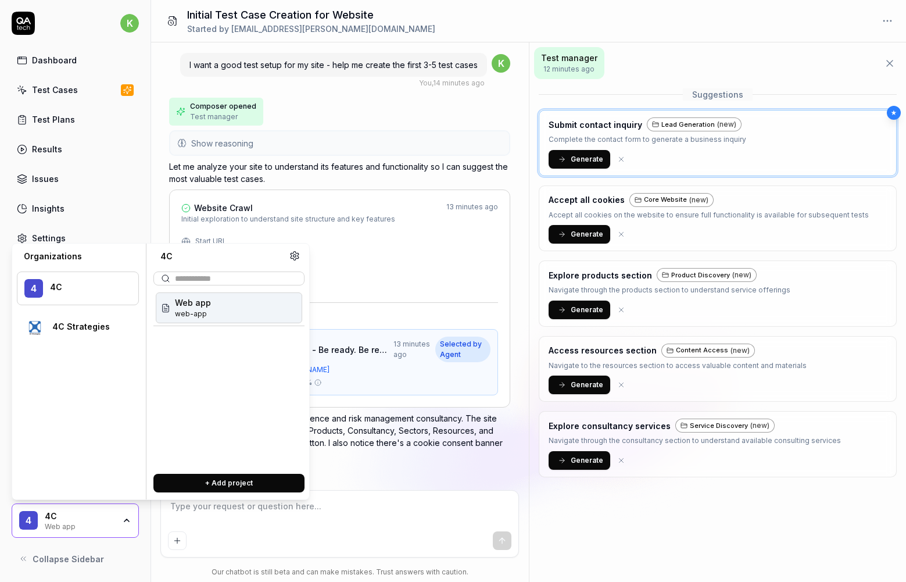
click at [107, 512] on div "4C" at bounding box center [80, 516] width 70 height 10
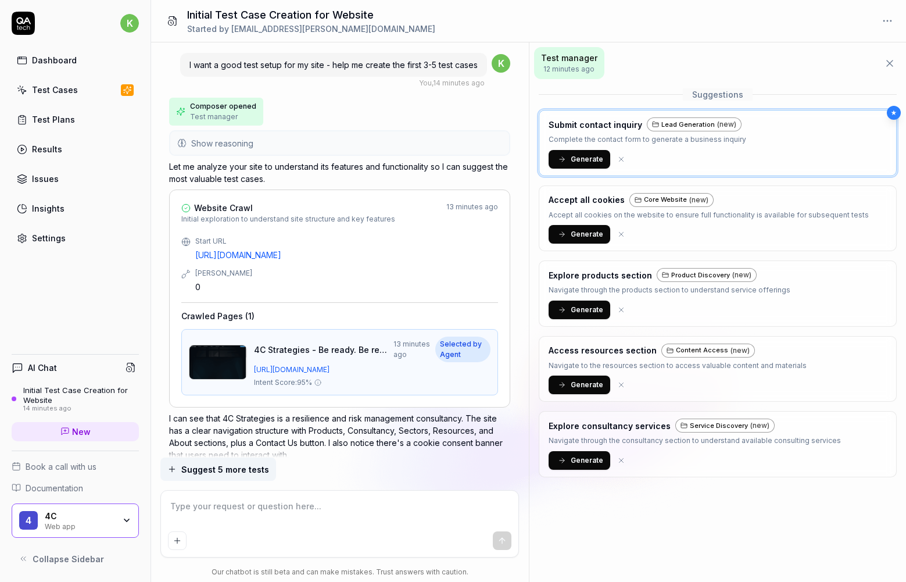
click at [110, 513] on div "4C" at bounding box center [80, 516] width 70 height 10
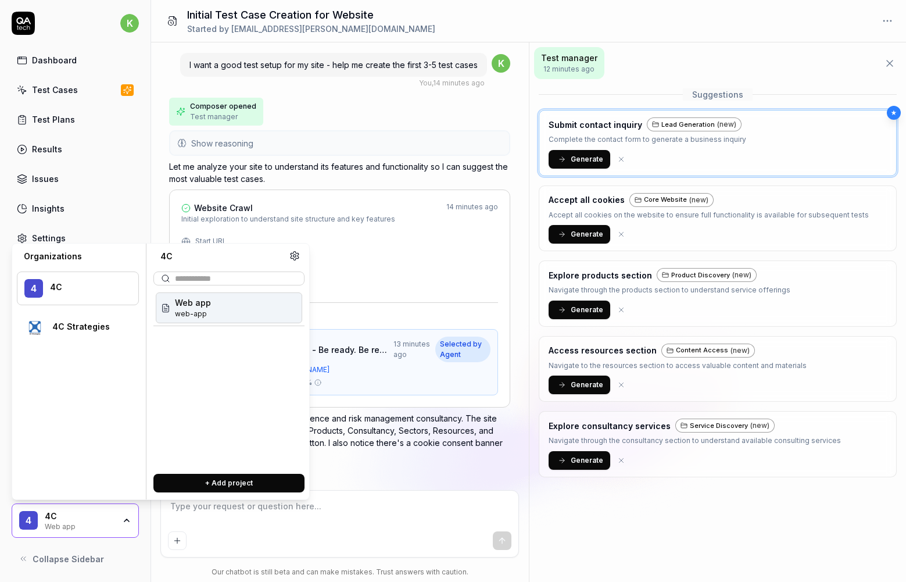
type textarea "*"
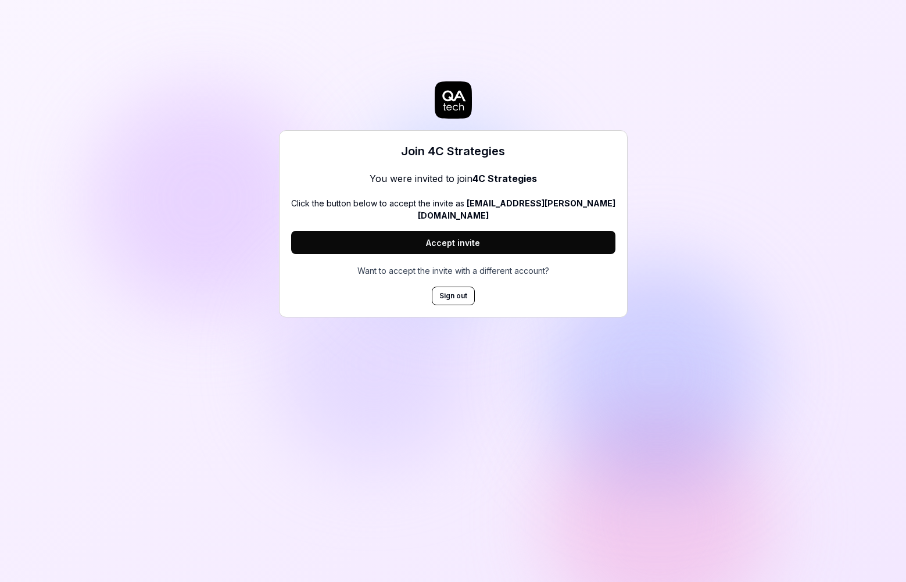
click at [444, 231] on button "Accept invite" at bounding box center [453, 242] width 324 height 23
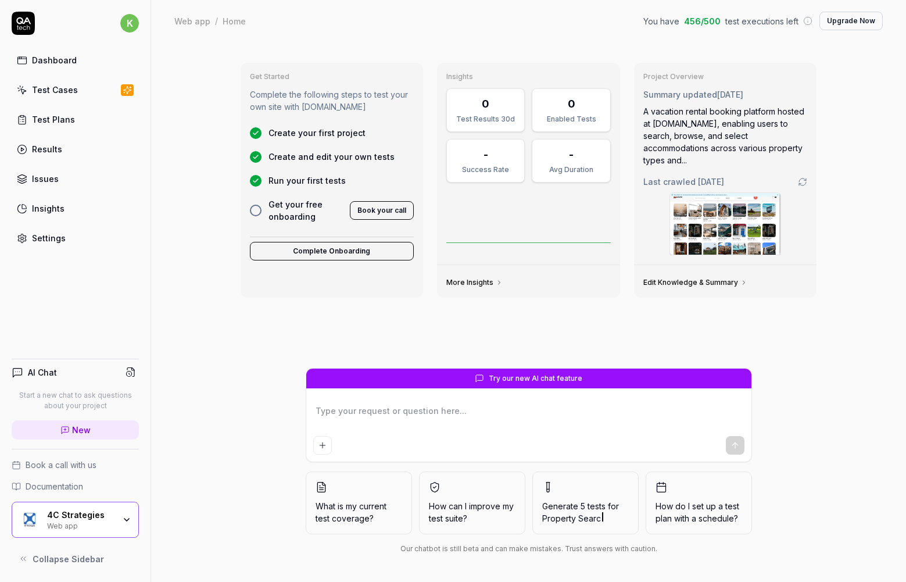
click at [76, 527] on div "Web app" at bounding box center [80, 524] width 67 height 9
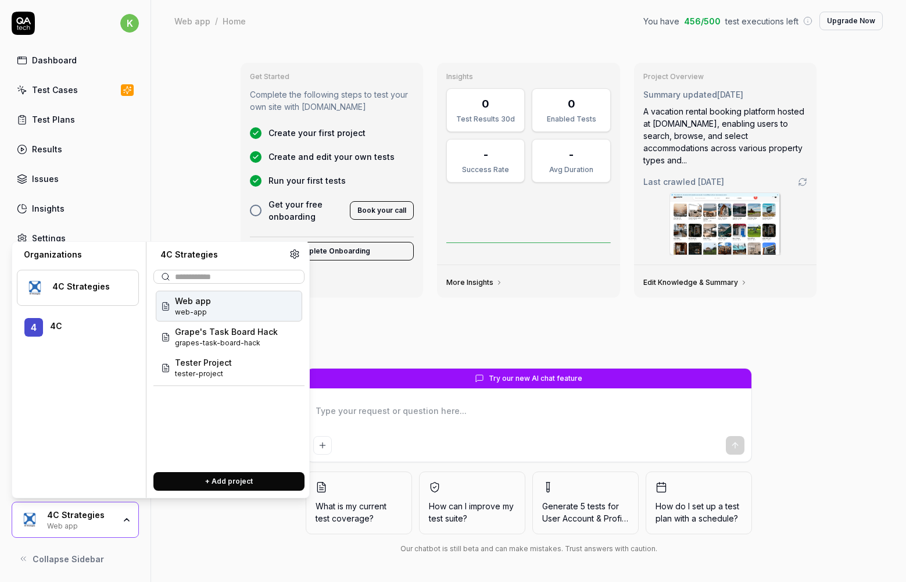
click at [131, 23] on html "k Dashboard Test Cases Test Plans Results Issues Insights Settings AI Chat Star…" at bounding box center [453, 291] width 906 height 582
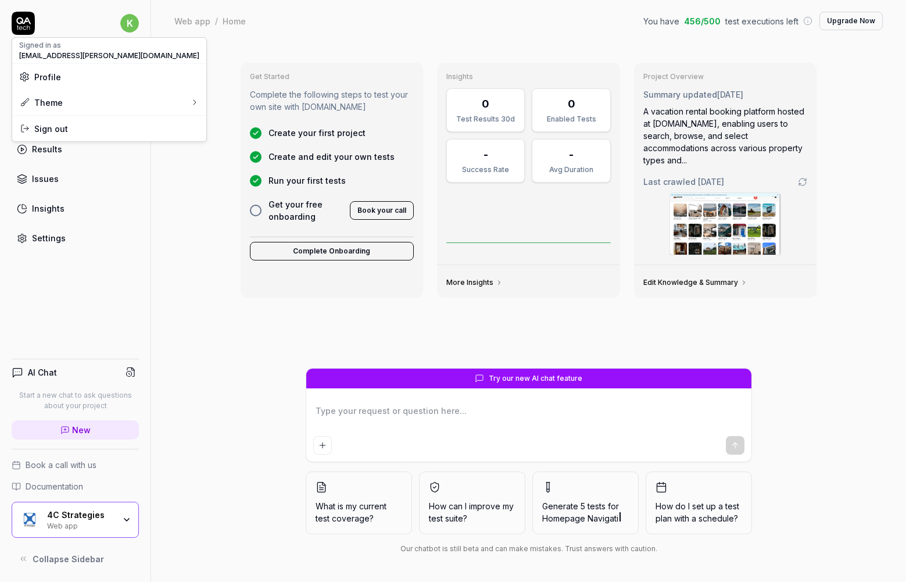
click at [76, 74] on span "Profile" at bounding box center [109, 77] width 180 height 12
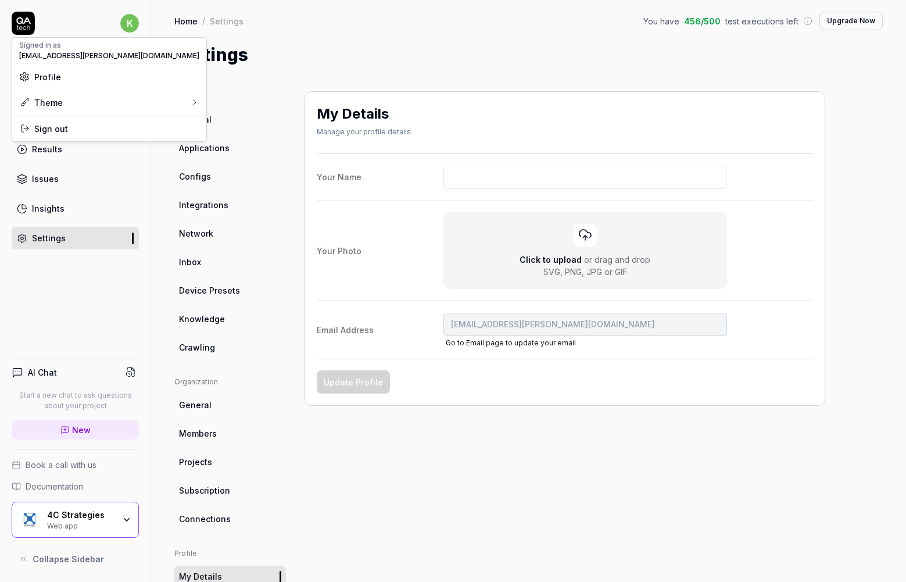
drag, startPoint x: 456, startPoint y: 56, endPoint x: 319, endPoint y: 177, distance: 183.3
click at [456, 56] on html "k Dashboard Test Cases Test Plans Results Issues Insights Settings AI Chat Star…" at bounding box center [453, 291] width 906 height 582
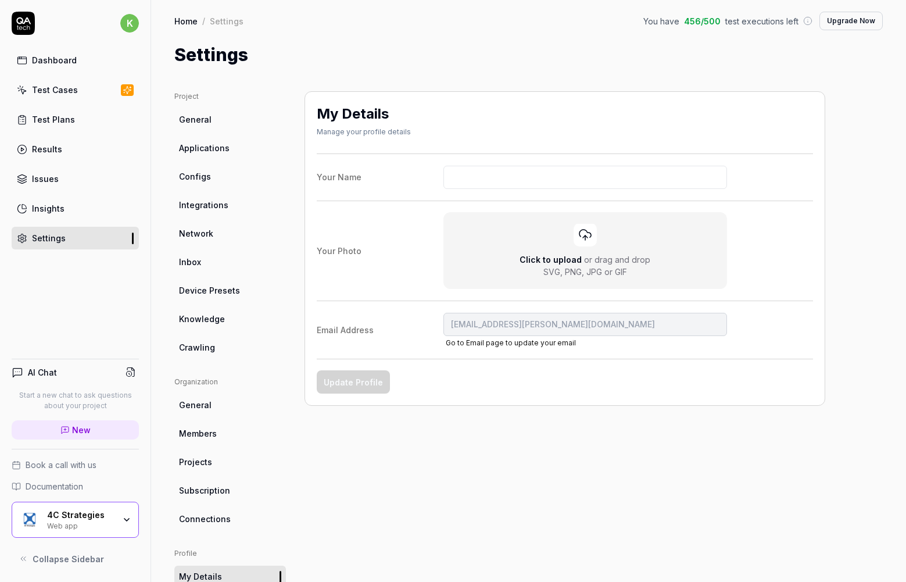
click at [82, 517] on div "4C Strategies" at bounding box center [80, 515] width 67 height 10
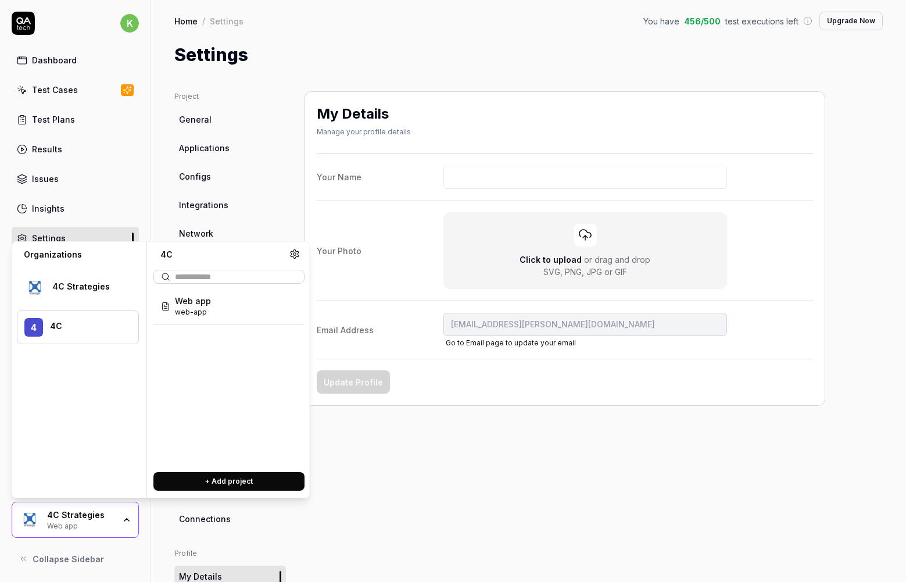
click at [72, 315] on div "4 4C" at bounding box center [78, 327] width 122 height 34
click at [112, 326] on div "4C" at bounding box center [86, 326] width 73 height 10
click at [130, 320] on div "4 4C" at bounding box center [78, 327] width 122 height 34
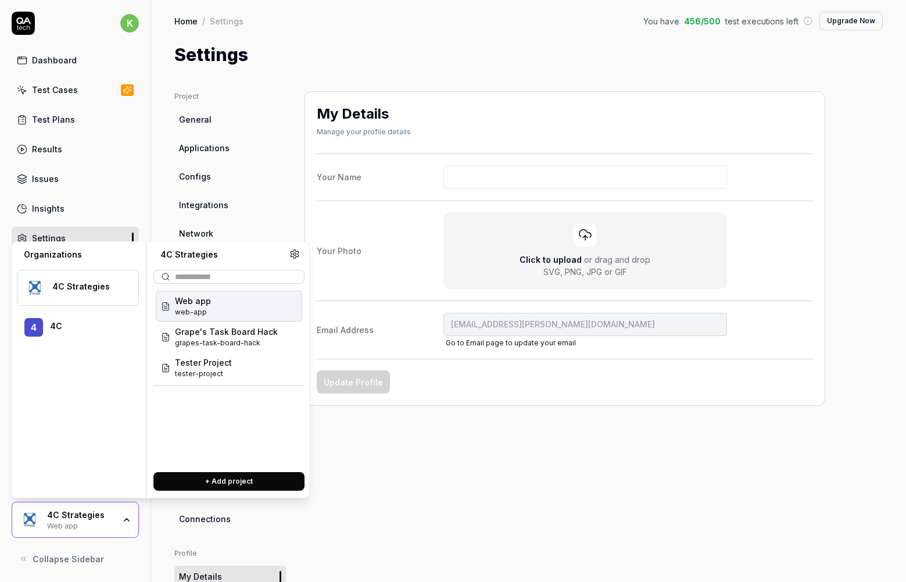
click at [88, 291] on div "4C Strategies" at bounding box center [87, 286] width 71 height 10
click at [216, 306] on div "Web app web-app" at bounding box center [229, 306] width 146 height 31
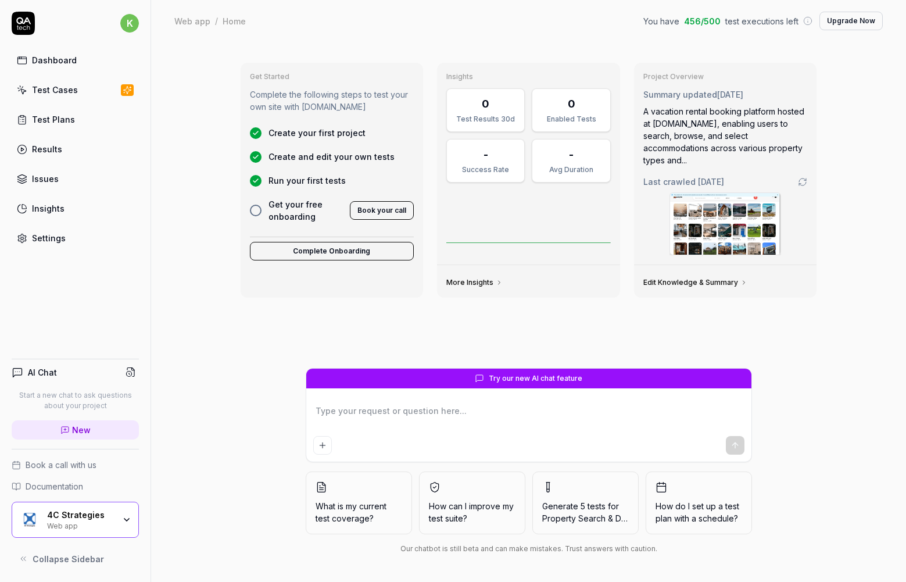
click at [77, 520] on div "Web app" at bounding box center [80, 524] width 67 height 9
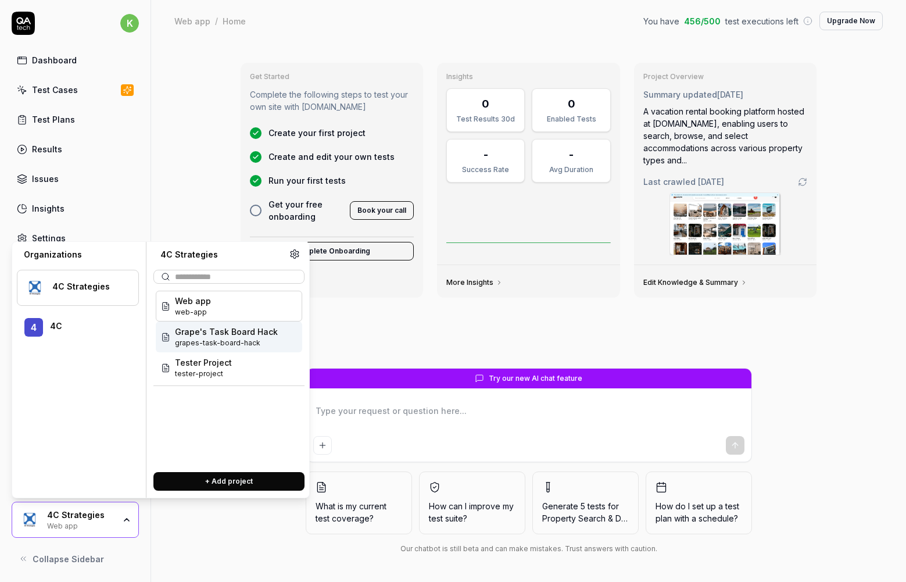
click at [205, 328] on span "Grape's Task Board Hack" at bounding box center [226, 332] width 103 height 12
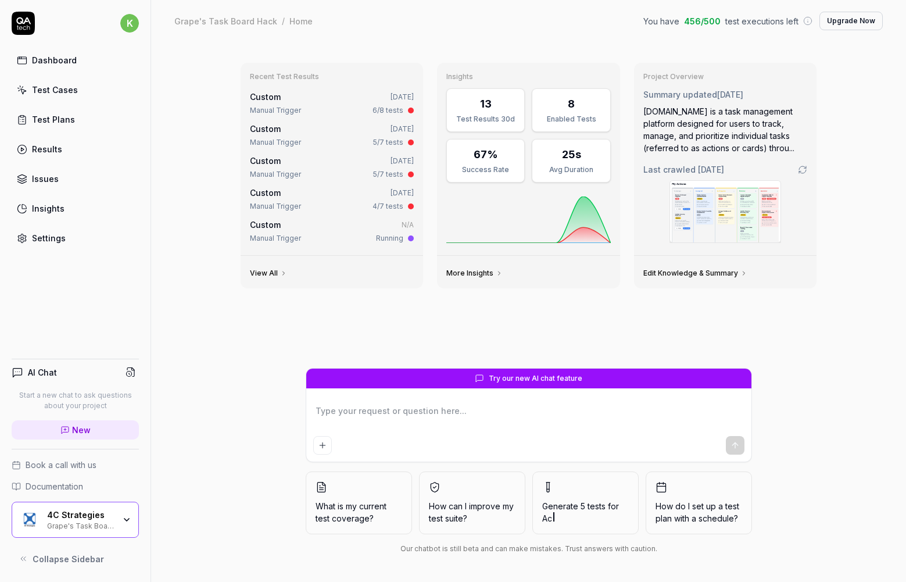
click at [691, 215] on img at bounding box center [725, 212] width 110 height 62
click at [106, 520] on div "Grape's Task Board Hack" at bounding box center [80, 524] width 67 height 9
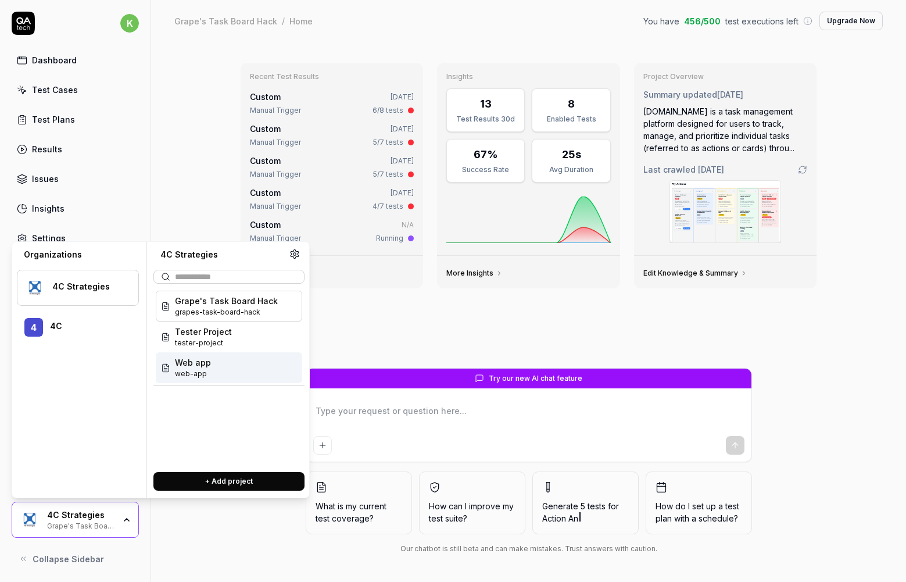
click at [222, 363] on div "Web app web-app" at bounding box center [229, 367] width 146 height 31
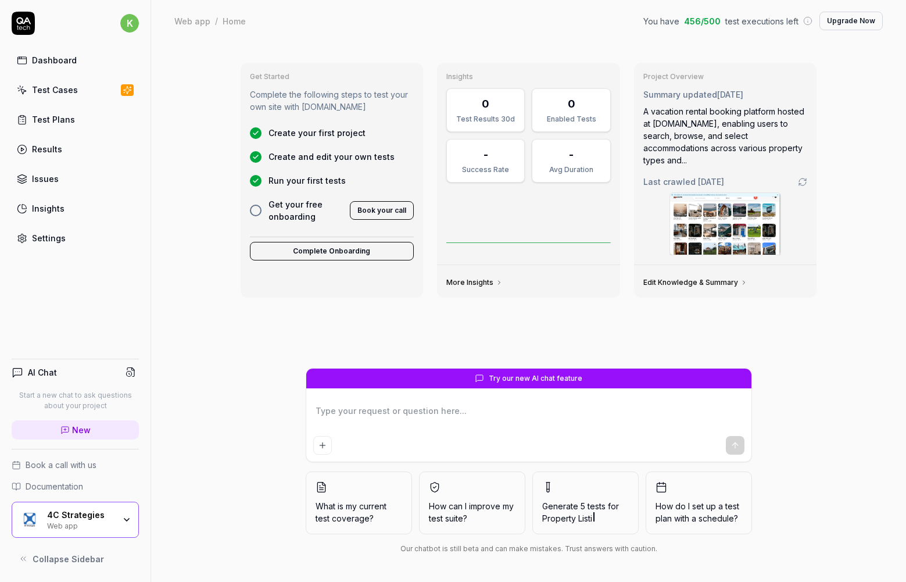
type textarea "*"
